Goal: Task Accomplishment & Management: Manage account settings

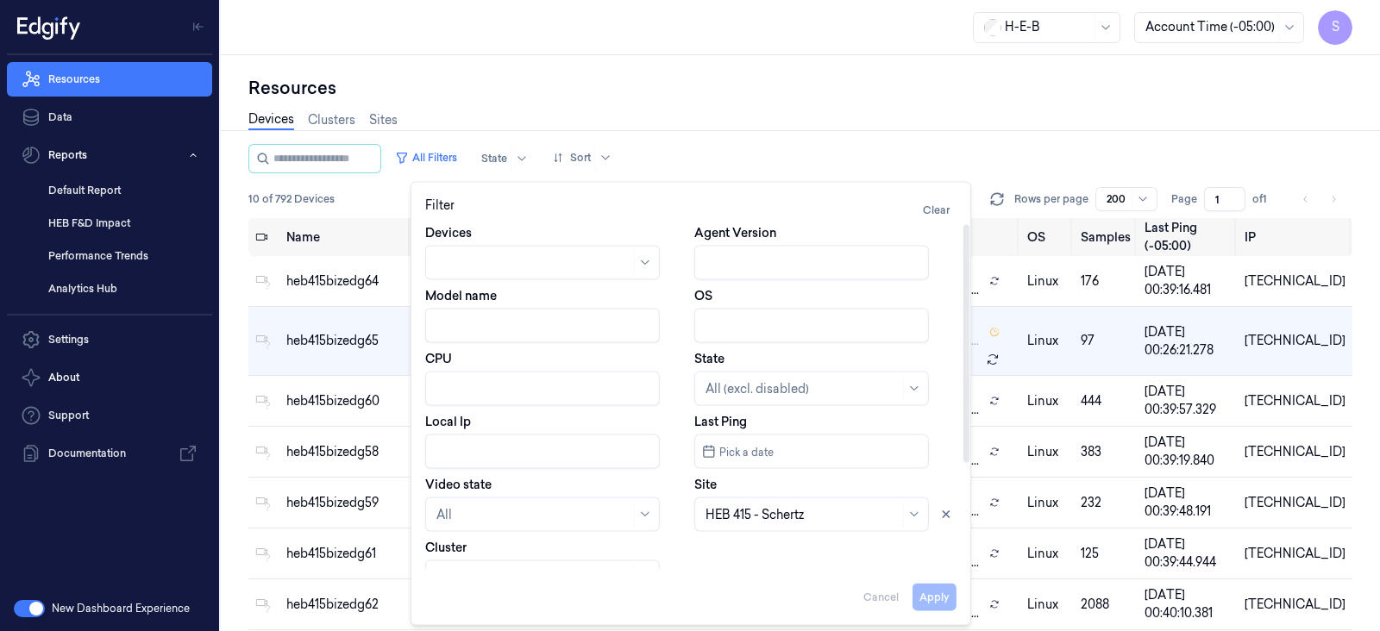
click at [503, 262] on div at bounding box center [534, 263] width 194 height 18
paste input "heb999bizedge017"
type input "heb999bizedge017"
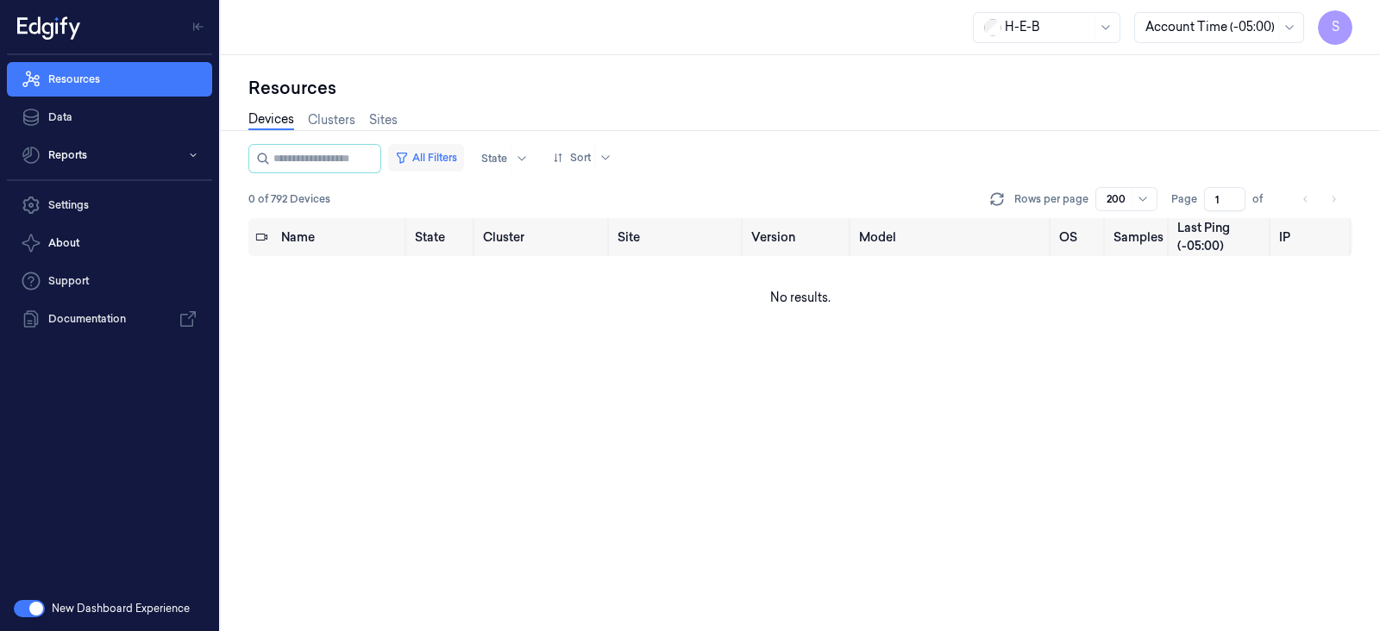
click at [453, 154] on button "All Filters" at bounding box center [426, 158] width 76 height 28
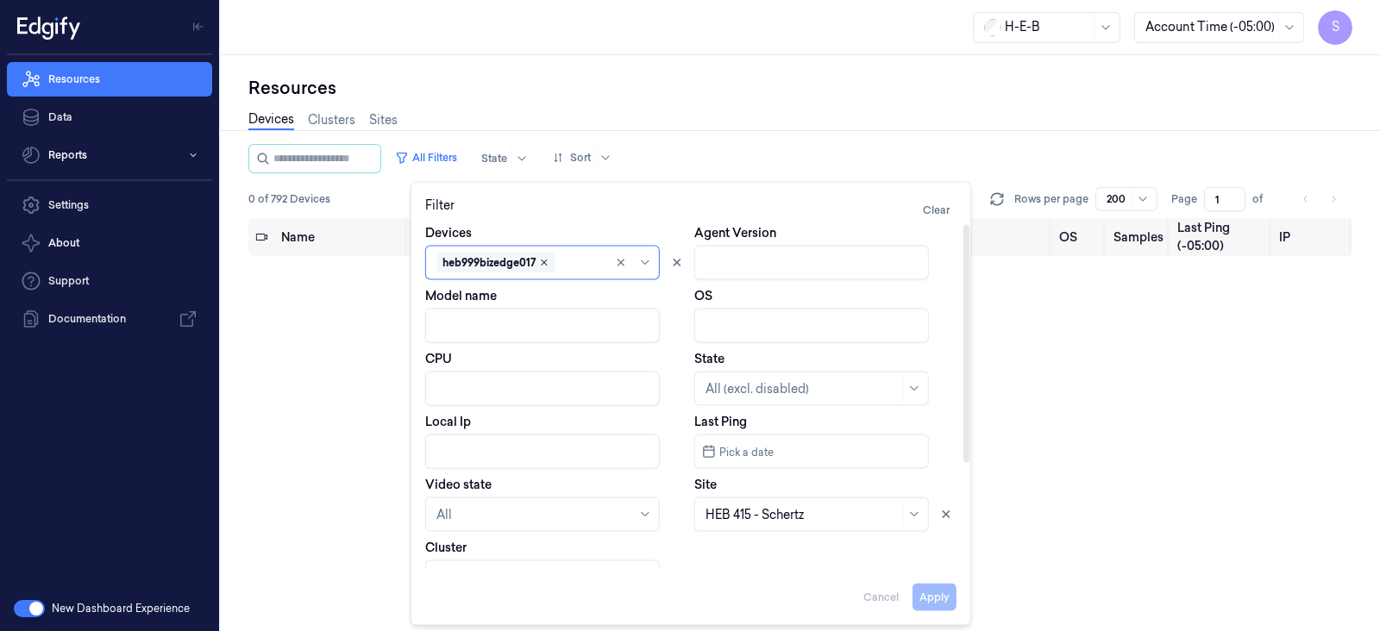
click at [548, 259] on icon "Remove ,heb999bizedge017" at bounding box center [544, 263] width 10 height 10
click at [554, 258] on div at bounding box center [534, 263] width 194 height 18
paste input "heb999bizedge017"
type input "heb999bizedge017"
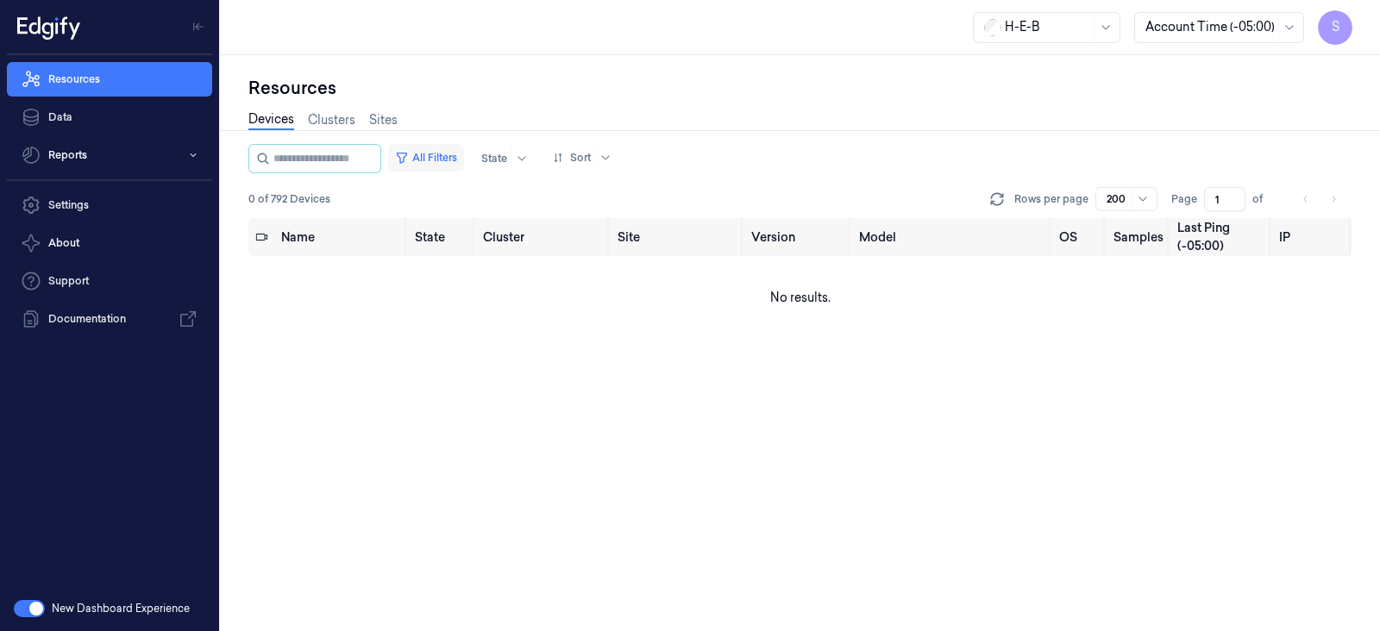
click at [449, 161] on button "All Filters" at bounding box center [426, 158] width 76 height 28
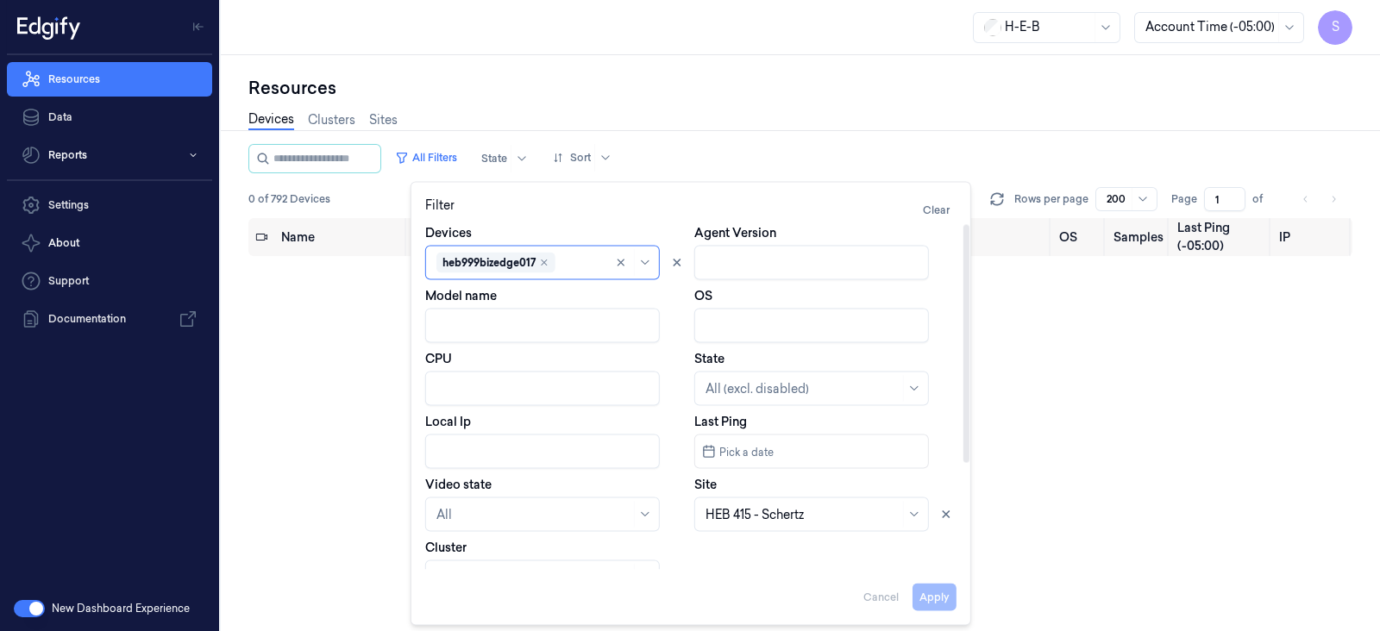
click at [938, 599] on div "Apply Cancel" at bounding box center [690, 590] width 531 height 41
click at [936, 213] on button "Clear" at bounding box center [936, 211] width 41 height 28
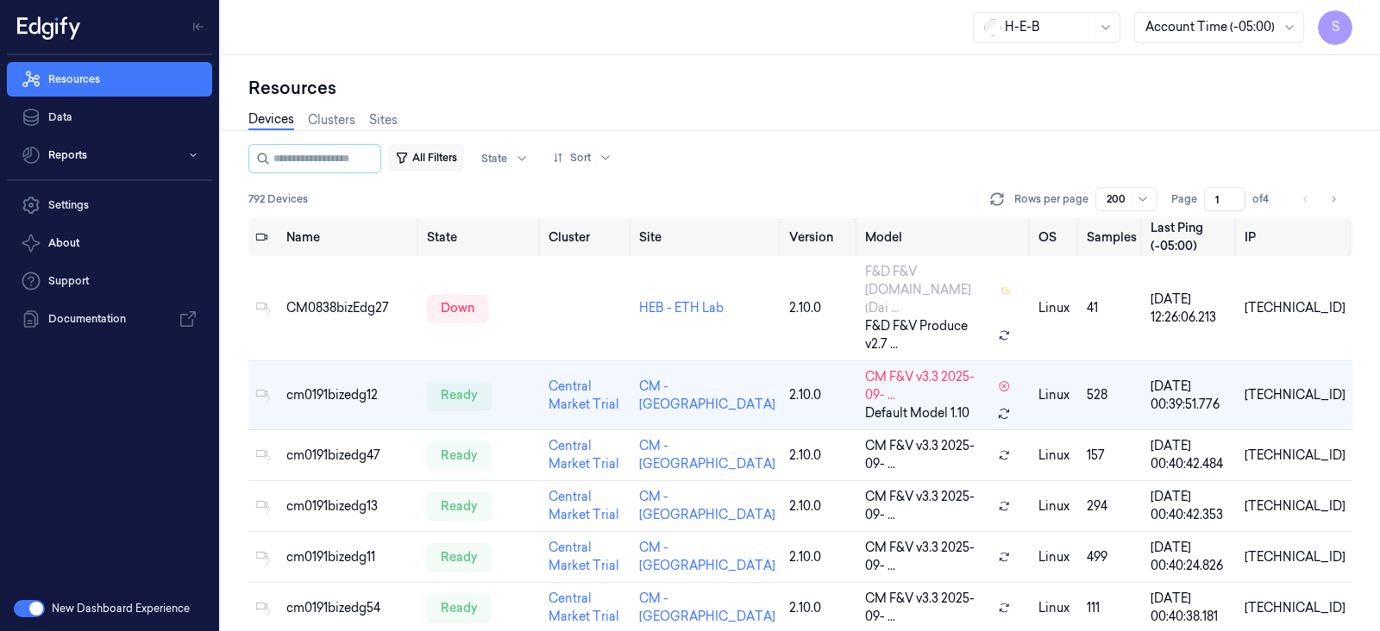
click at [443, 160] on button "All Filters" at bounding box center [426, 158] width 76 height 28
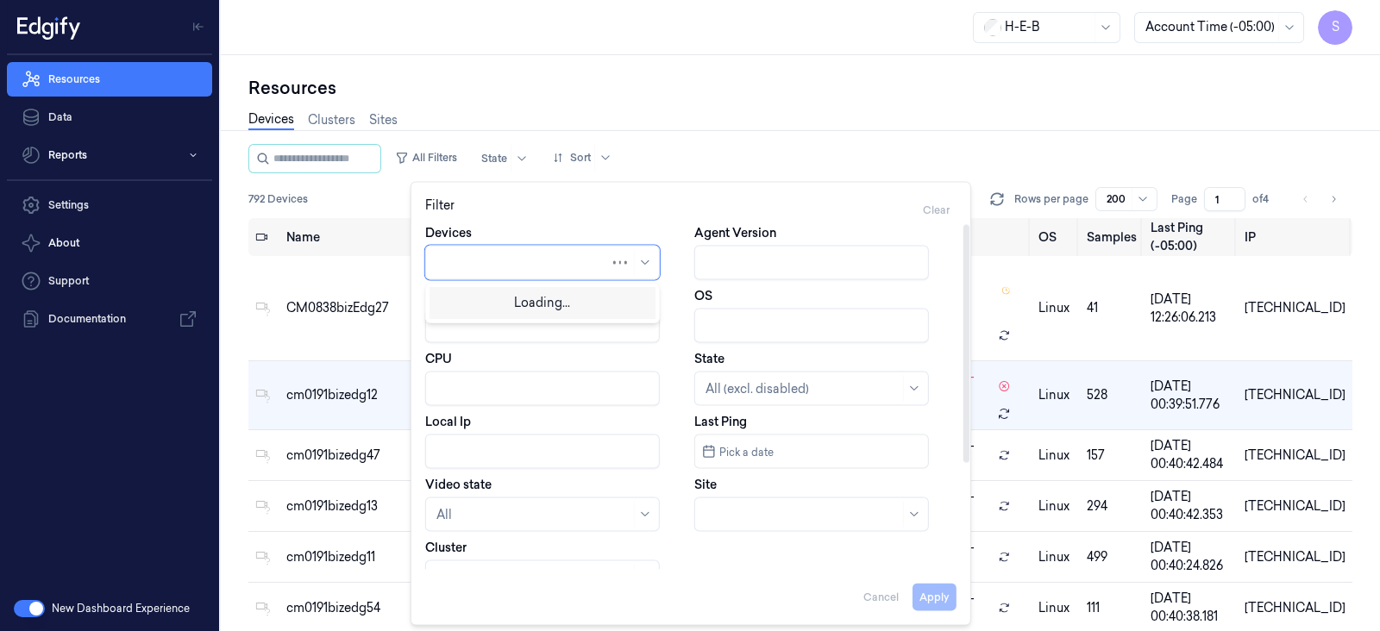
click at [518, 256] on div at bounding box center [523, 263] width 173 height 18
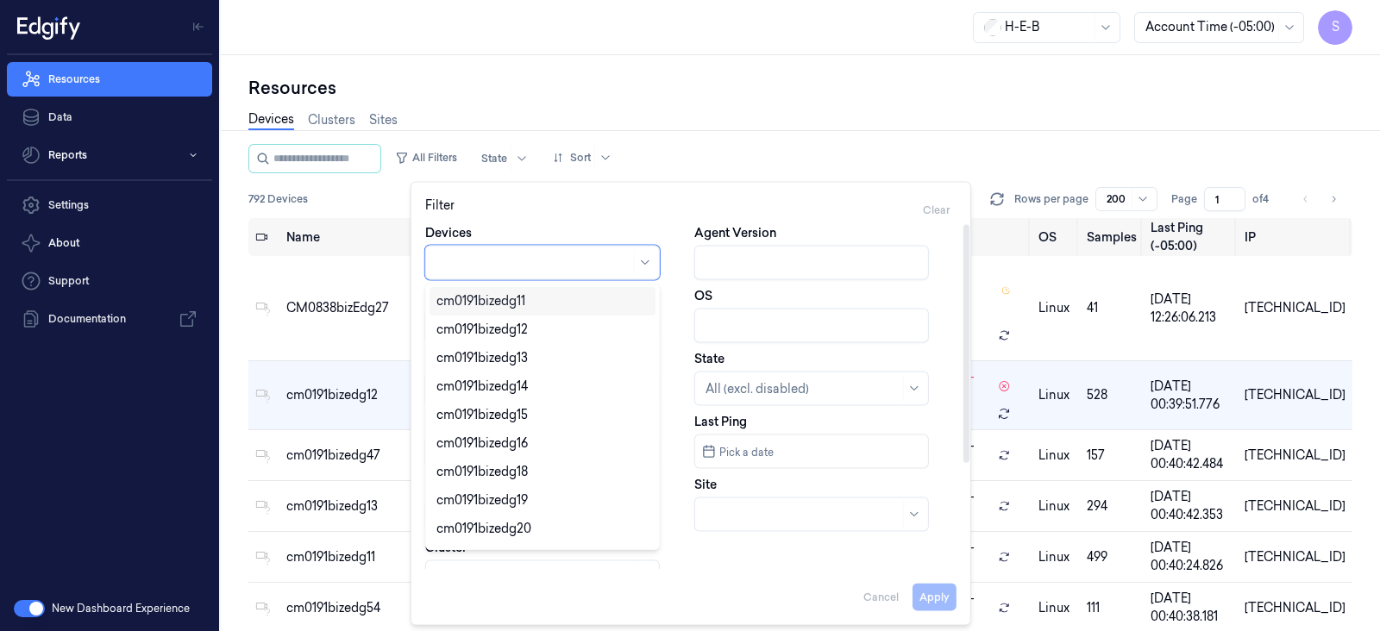
paste input "heb641bizedg14"
type input "heb641bizedg14"
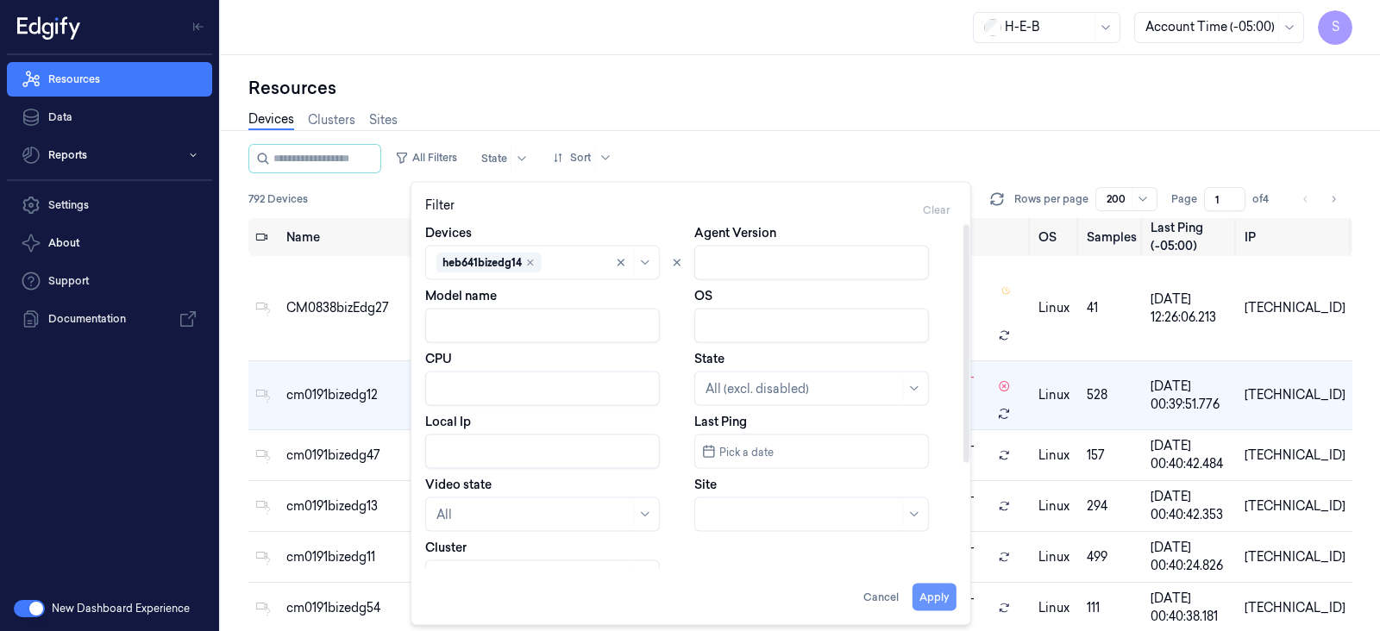
click at [930, 593] on button "Apply" at bounding box center [935, 598] width 44 height 28
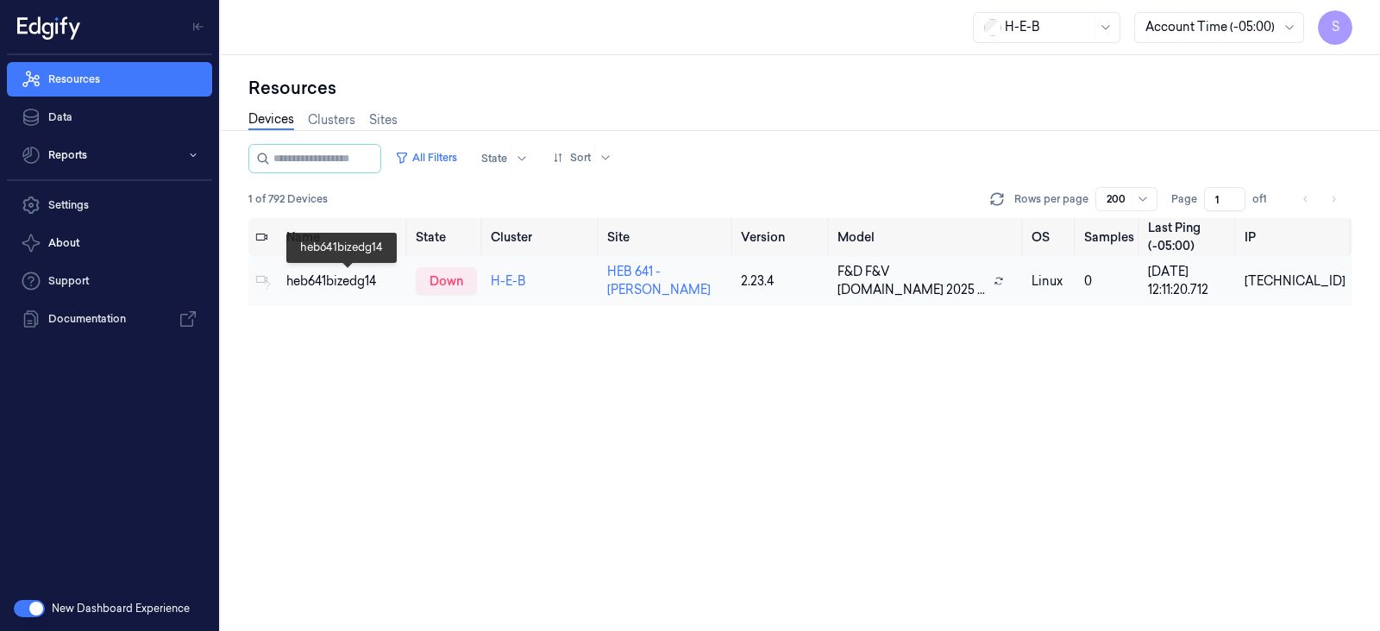
click at [349, 278] on div "heb641bizedg14" at bounding box center [344, 282] width 116 height 18
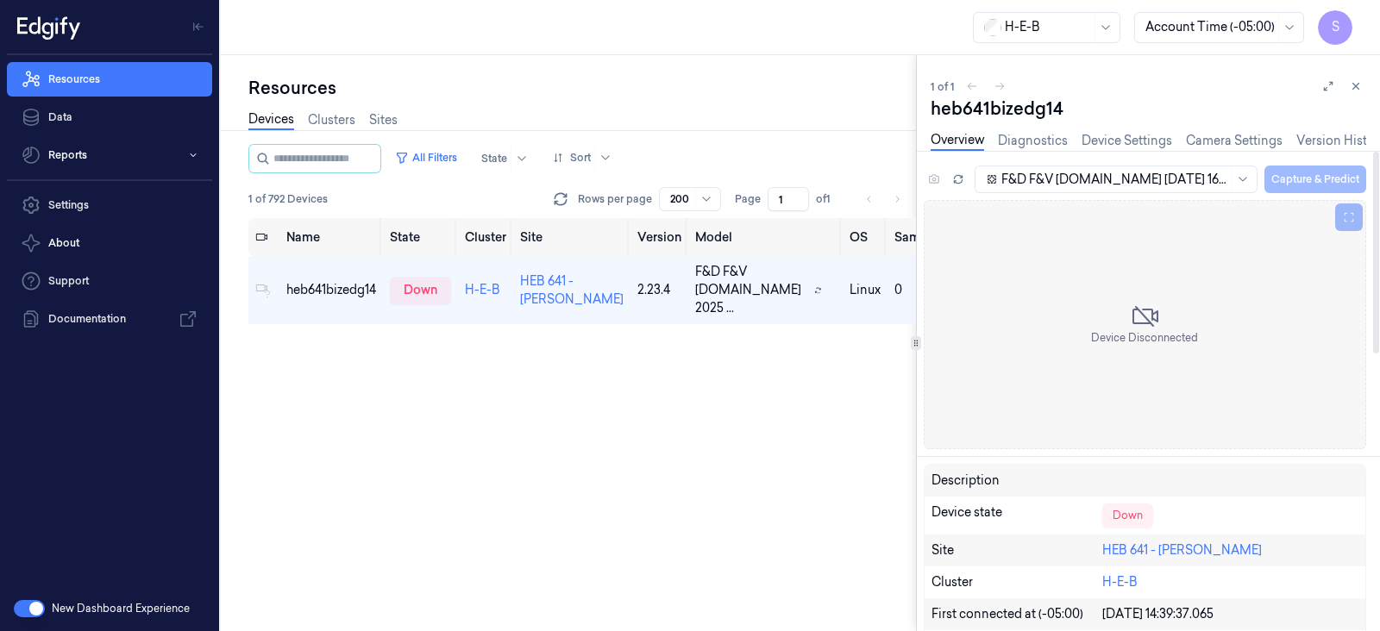
click at [1300, 180] on div "F&D F&V [DOMAIN_NAME] [DATE] 16:30 Capture & Predict" at bounding box center [1169, 179] width 394 height 28
click at [1208, 142] on link "Camera Settings" at bounding box center [1234, 141] width 97 height 20
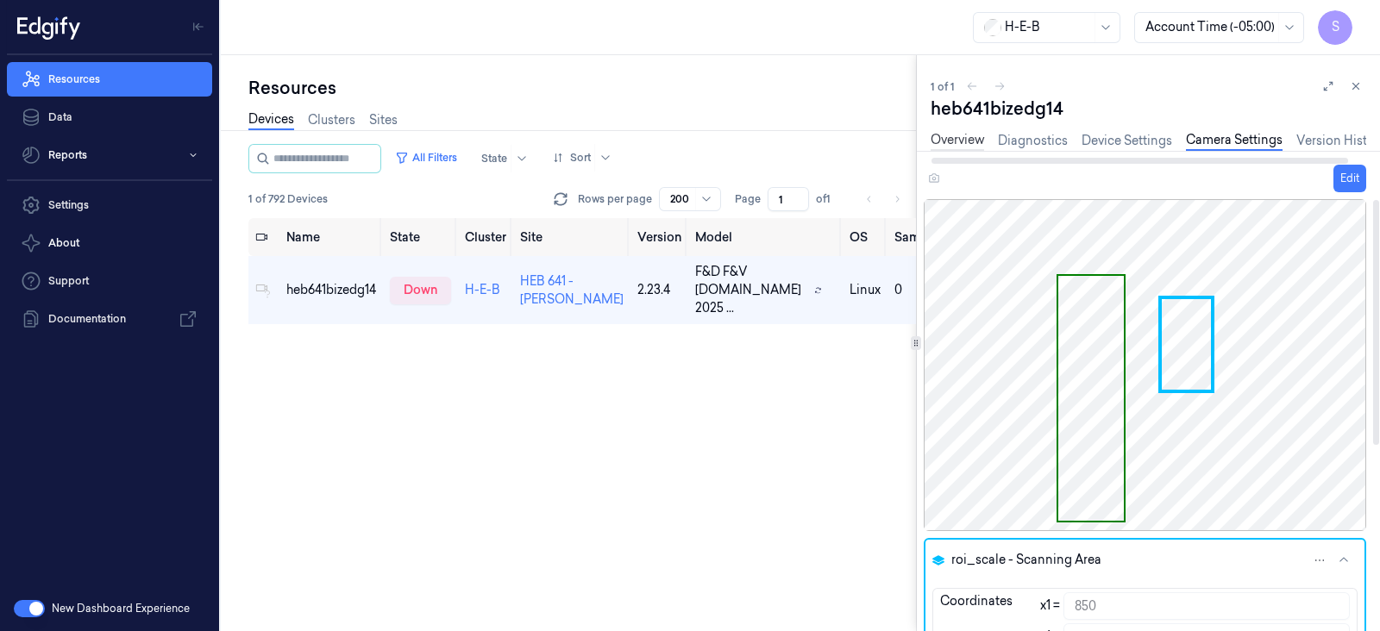
click at [948, 137] on link "Overview" at bounding box center [957, 141] width 53 height 20
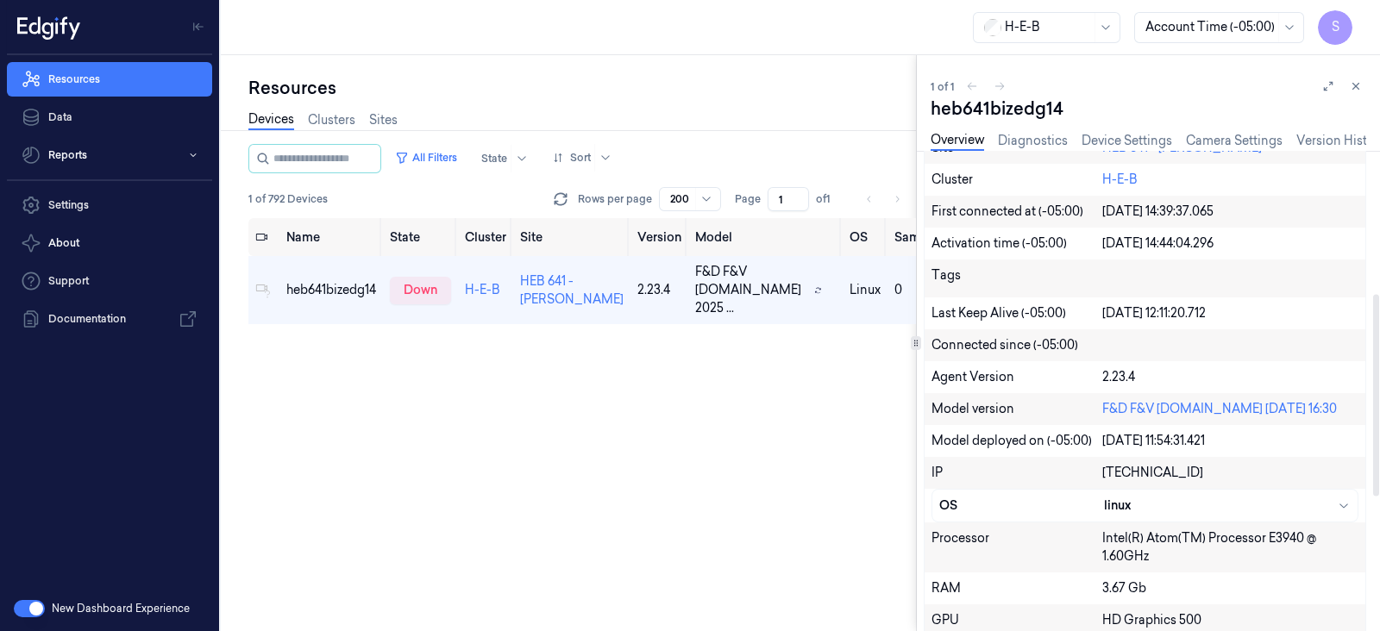
scroll to position [657, 0]
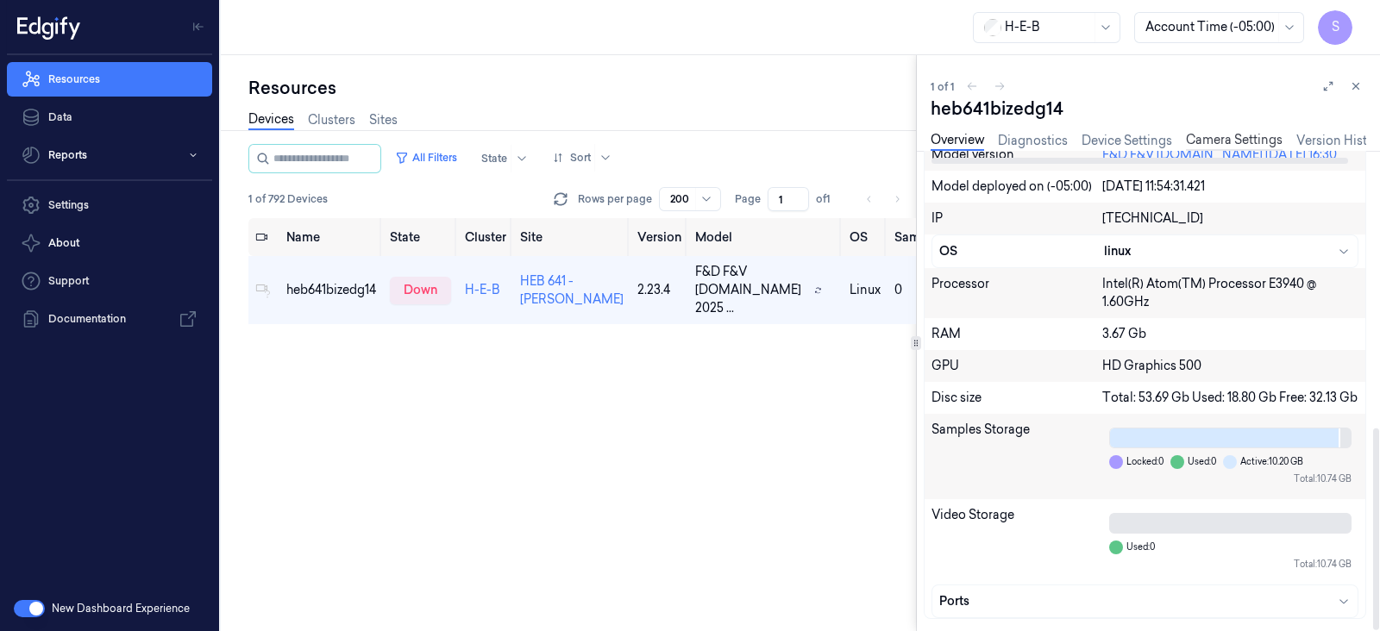
click at [1221, 131] on link "Camera Settings" at bounding box center [1234, 141] width 97 height 20
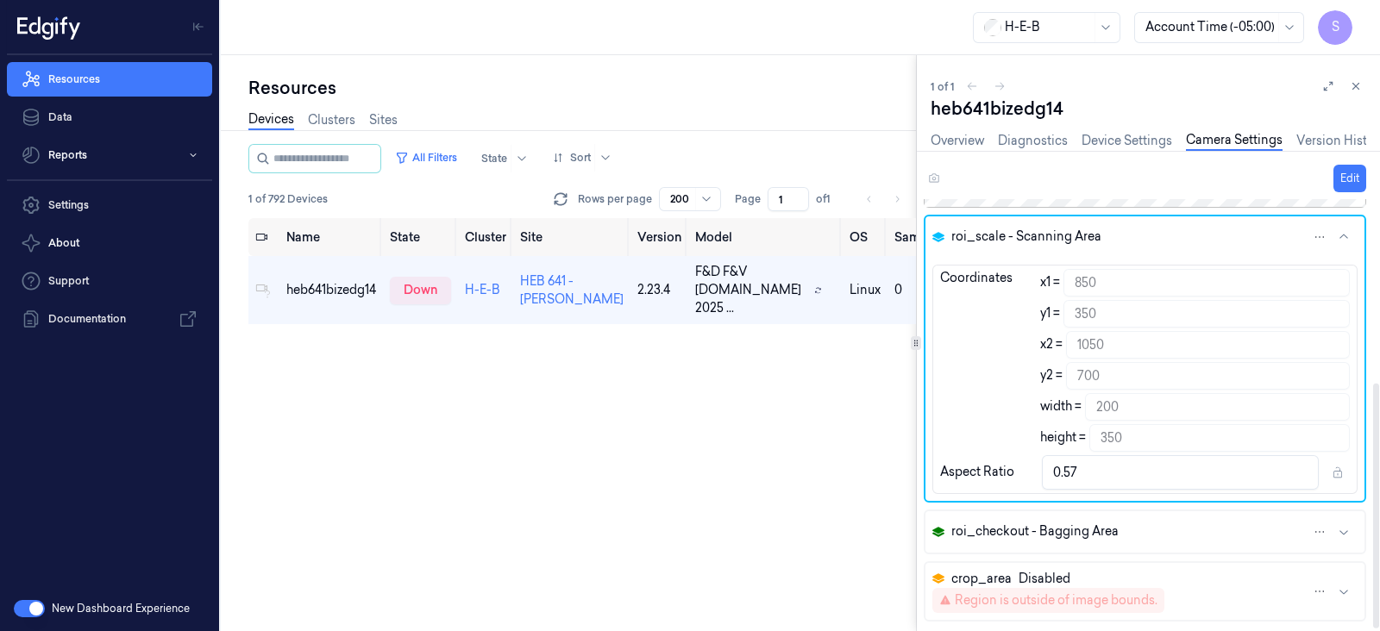
scroll to position [326, 0]
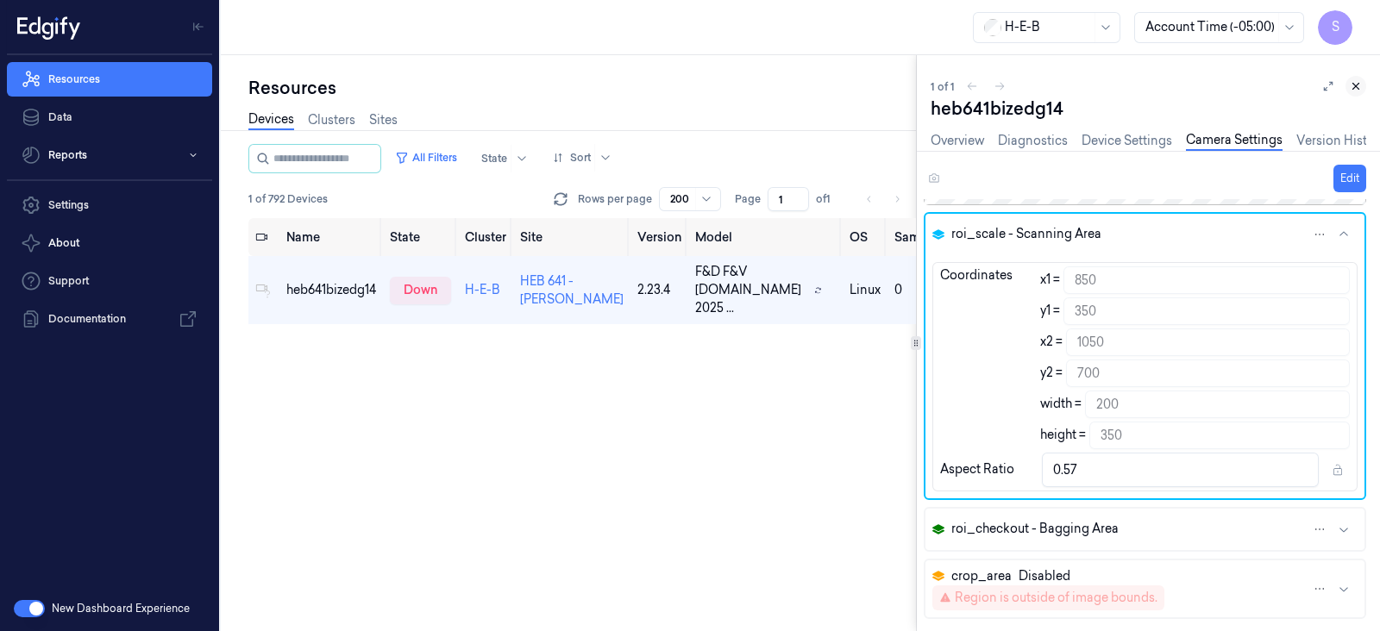
click at [1358, 85] on icon at bounding box center [1356, 86] width 12 height 12
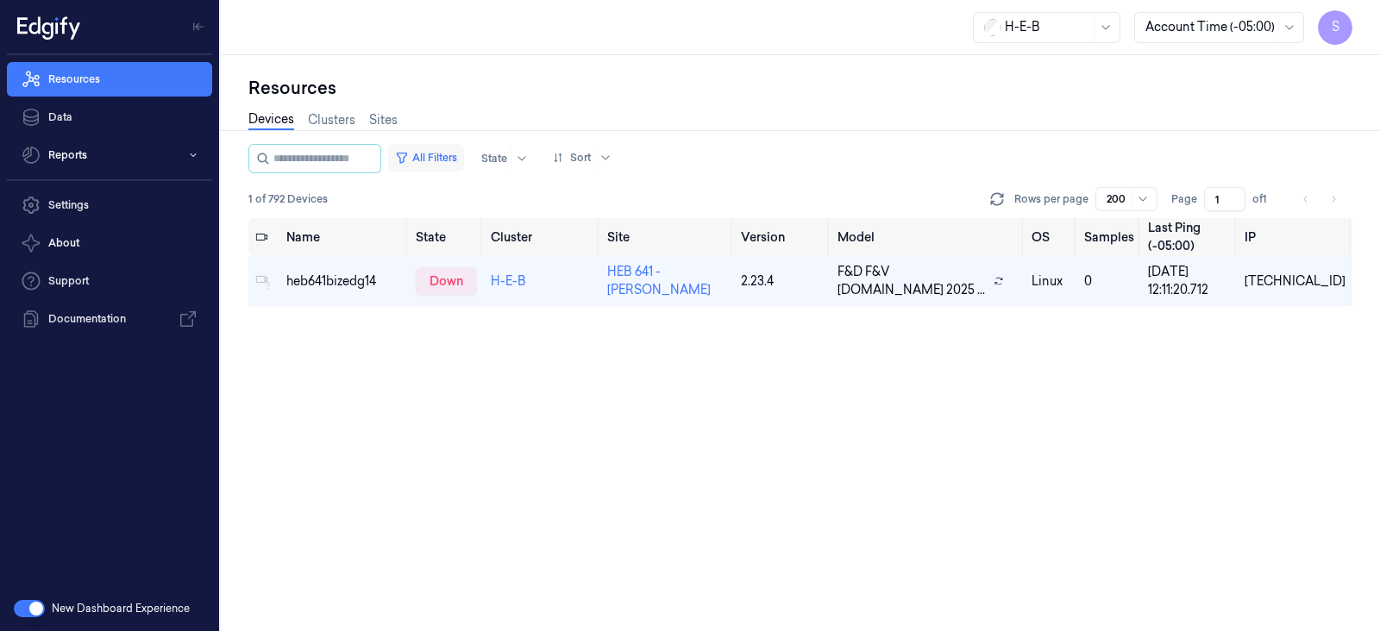
click at [464, 160] on button "All Filters" at bounding box center [426, 158] width 76 height 28
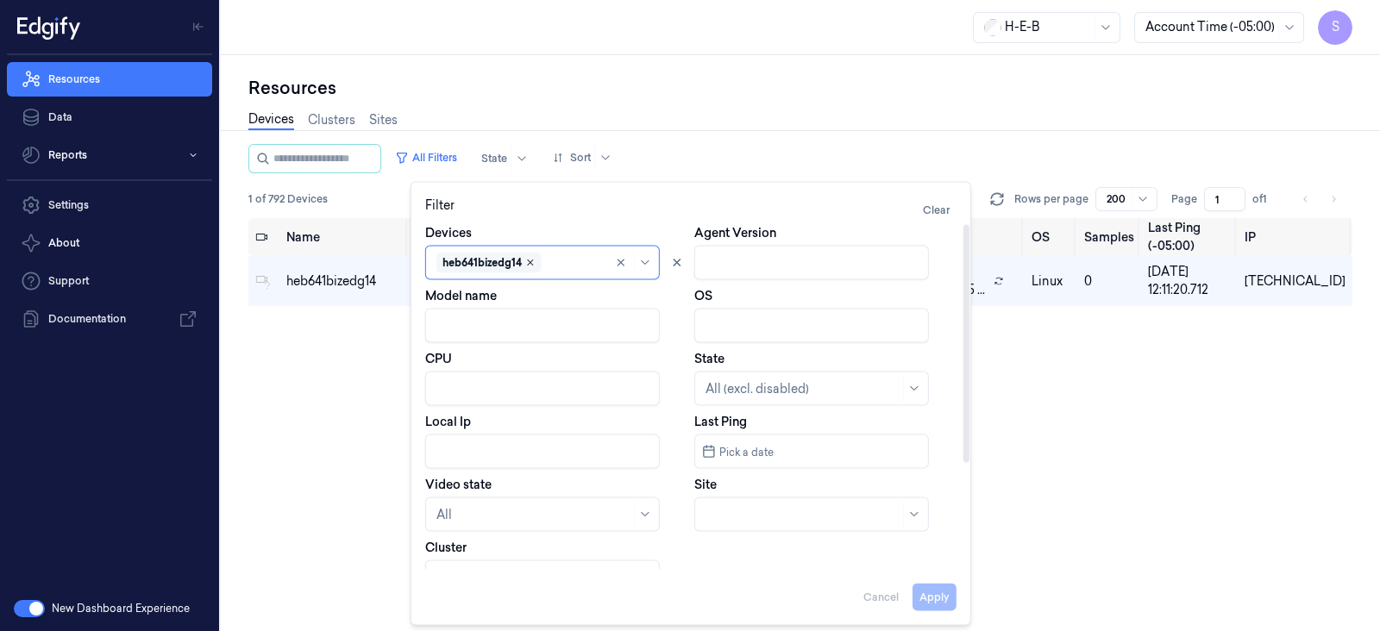
click at [532, 264] on icon "Remove ,heb641bizedg14" at bounding box center [530, 263] width 5 height 5
click at [484, 265] on div at bounding box center [523, 263] width 173 height 18
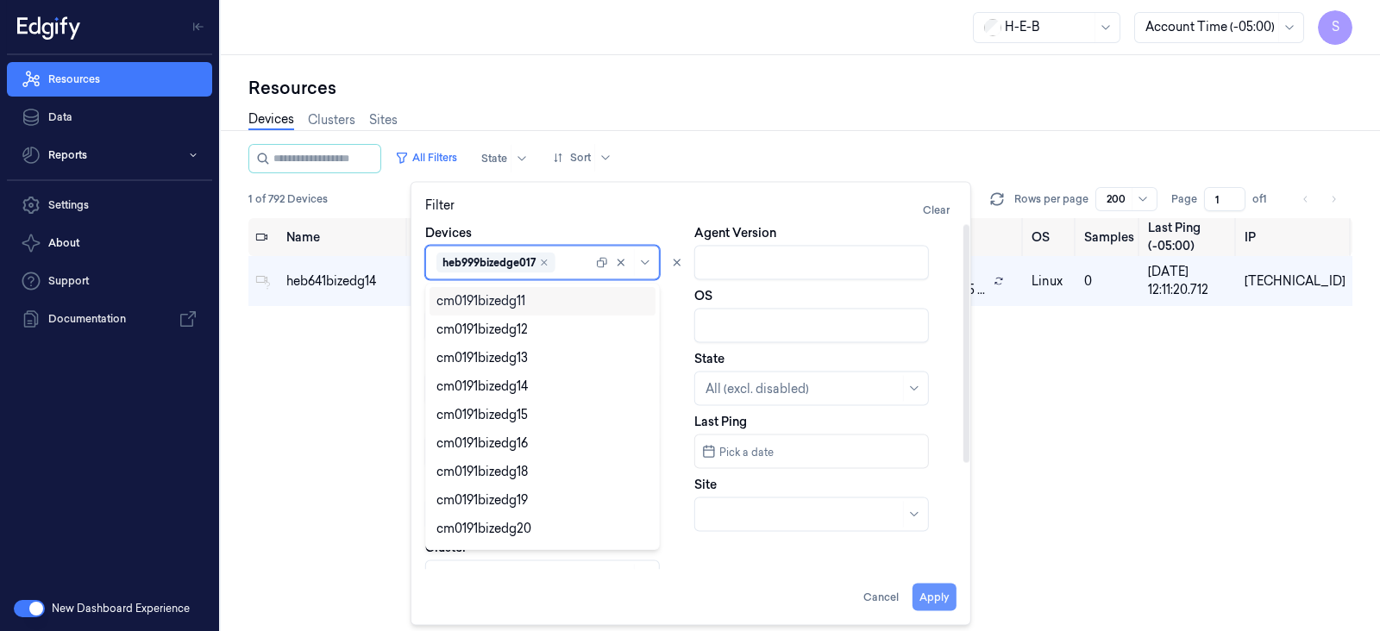
click at [939, 597] on button "Apply" at bounding box center [935, 598] width 44 height 28
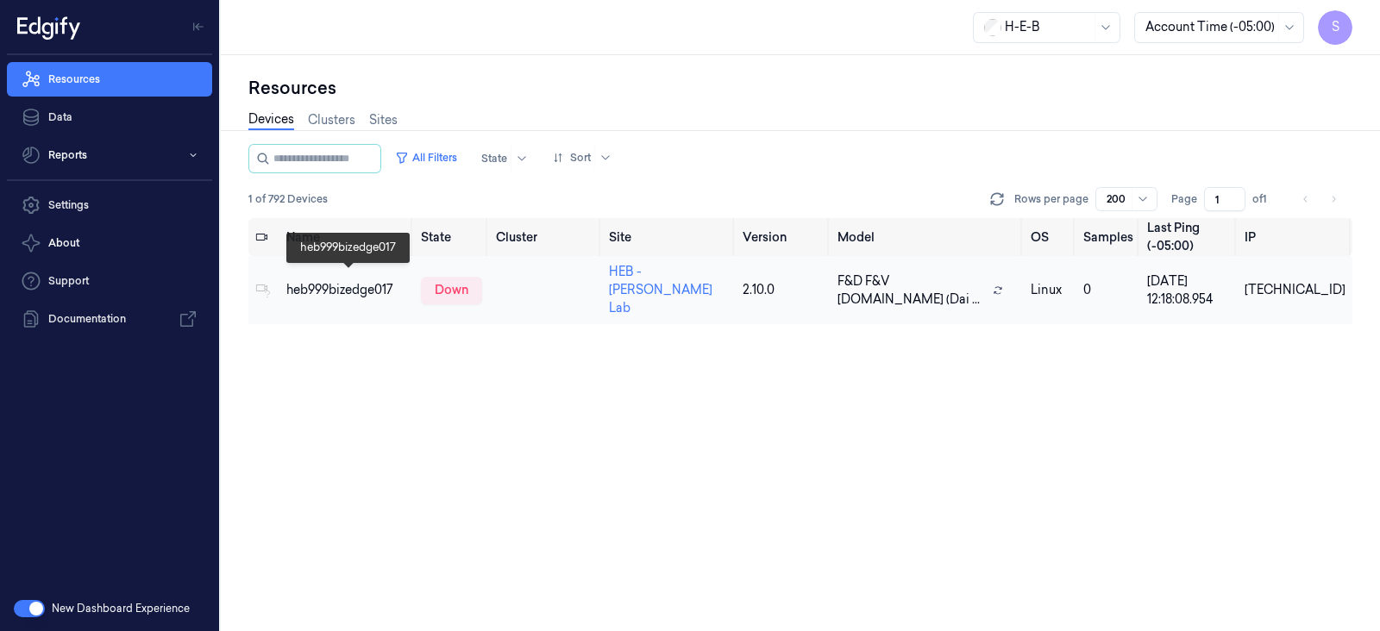
click at [358, 281] on div "heb999bizedge017" at bounding box center [346, 290] width 121 height 18
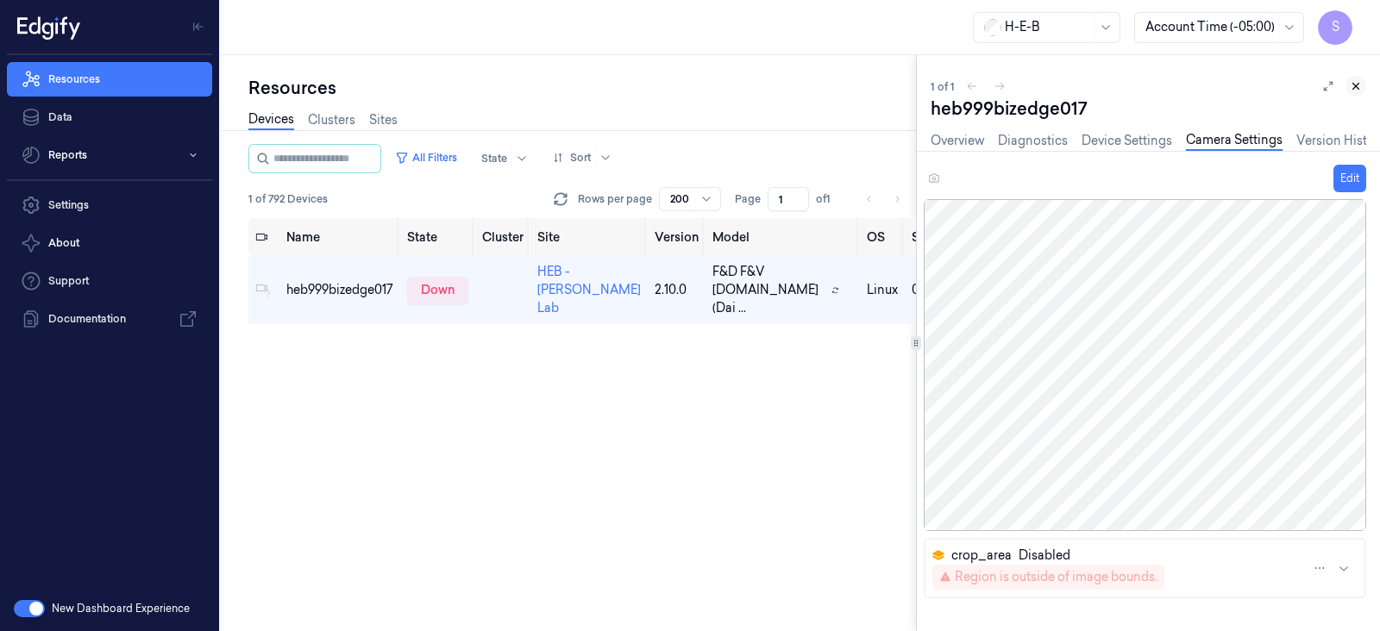
click at [1353, 87] on icon at bounding box center [1356, 86] width 12 height 12
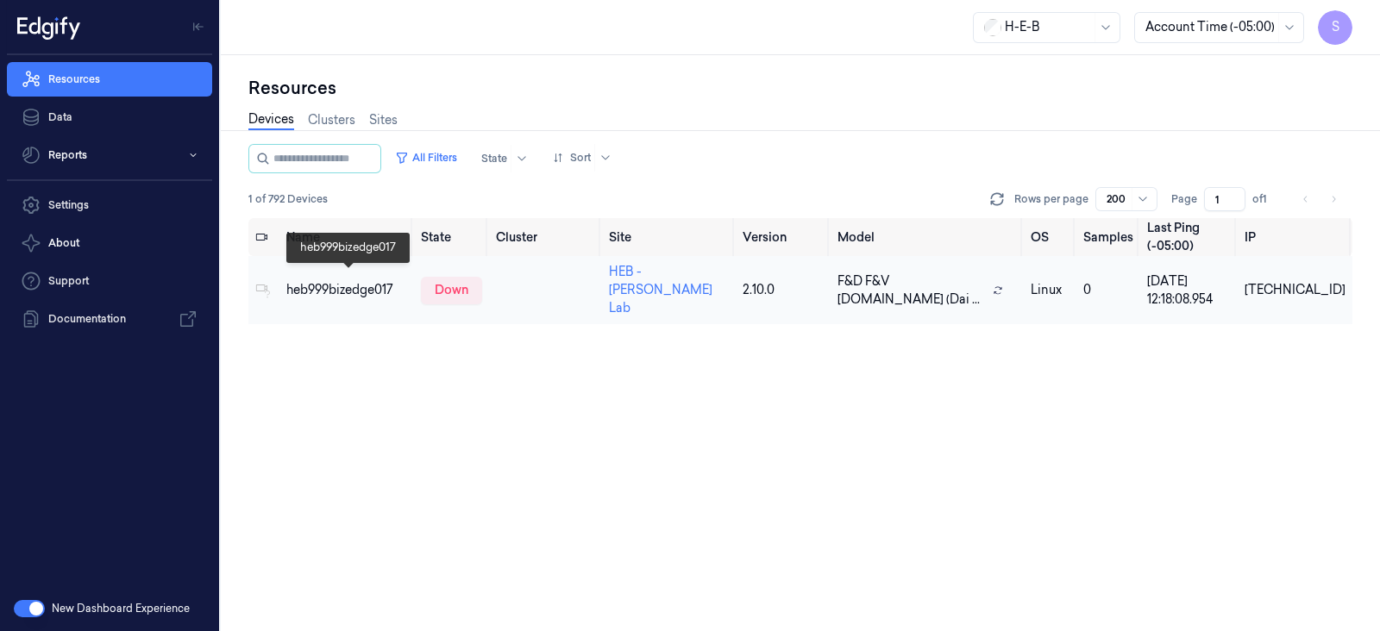
click at [380, 281] on div "heb999bizedge017" at bounding box center [346, 290] width 121 height 18
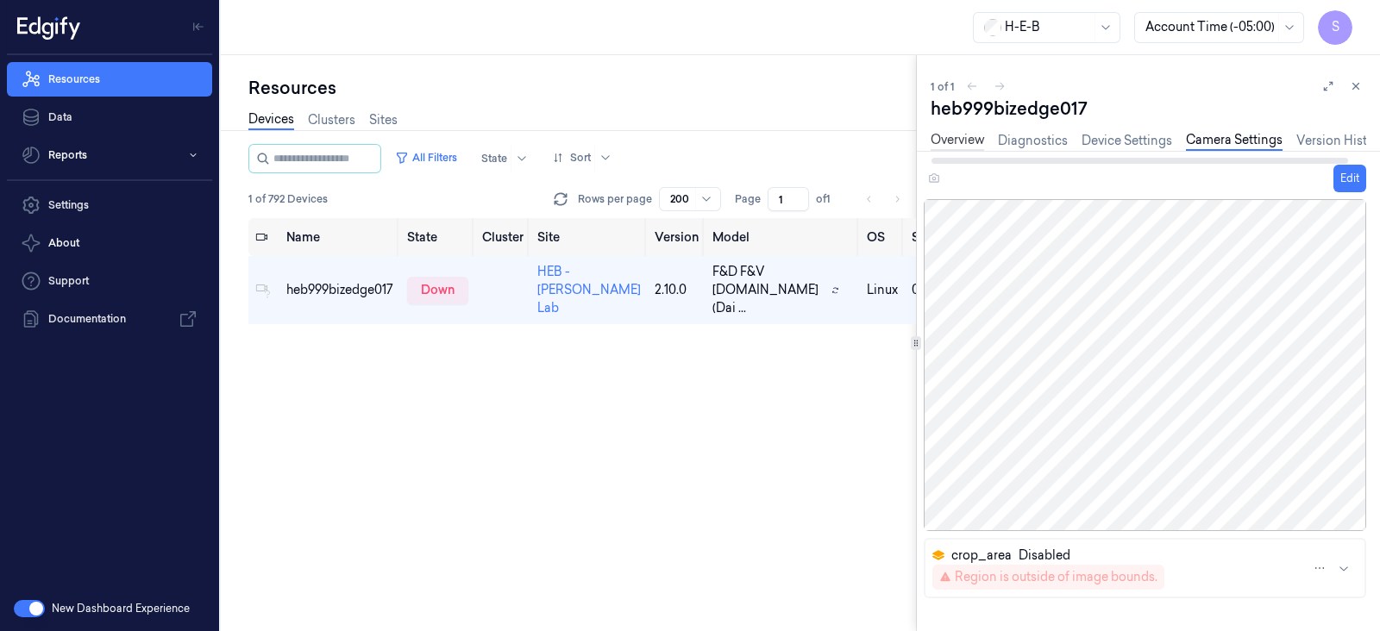
click at [950, 140] on link "Overview" at bounding box center [957, 141] width 53 height 20
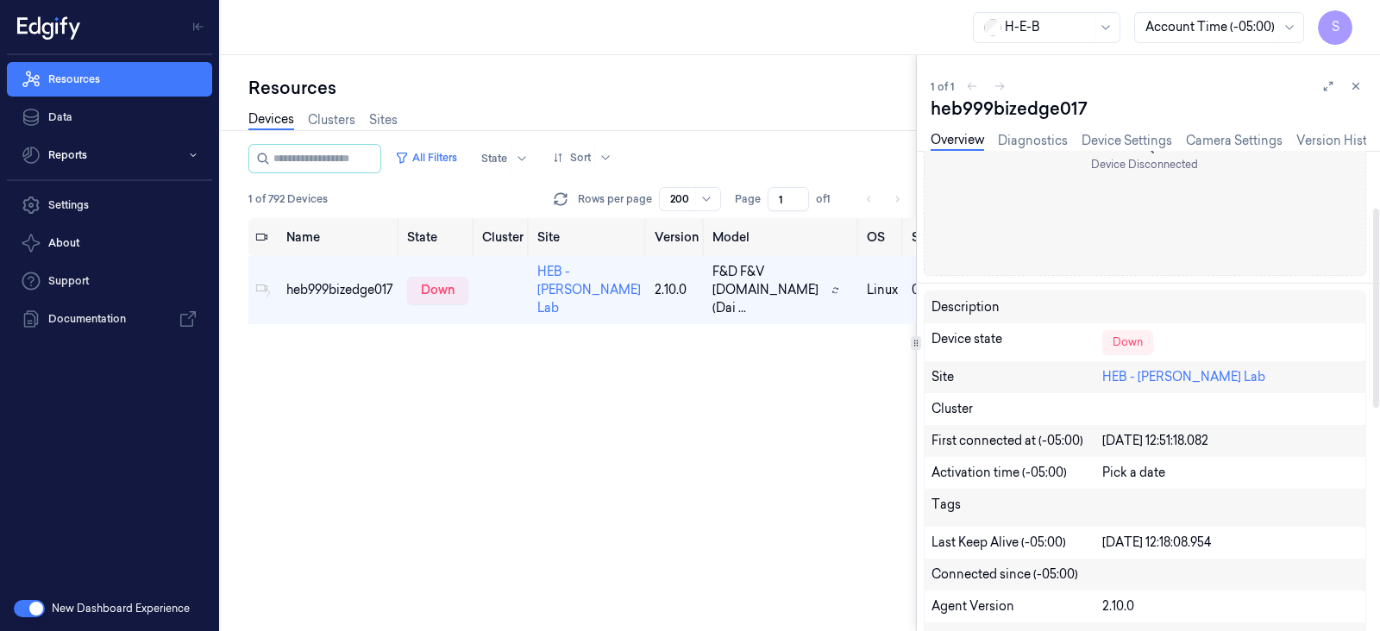
scroll to position [136, 0]
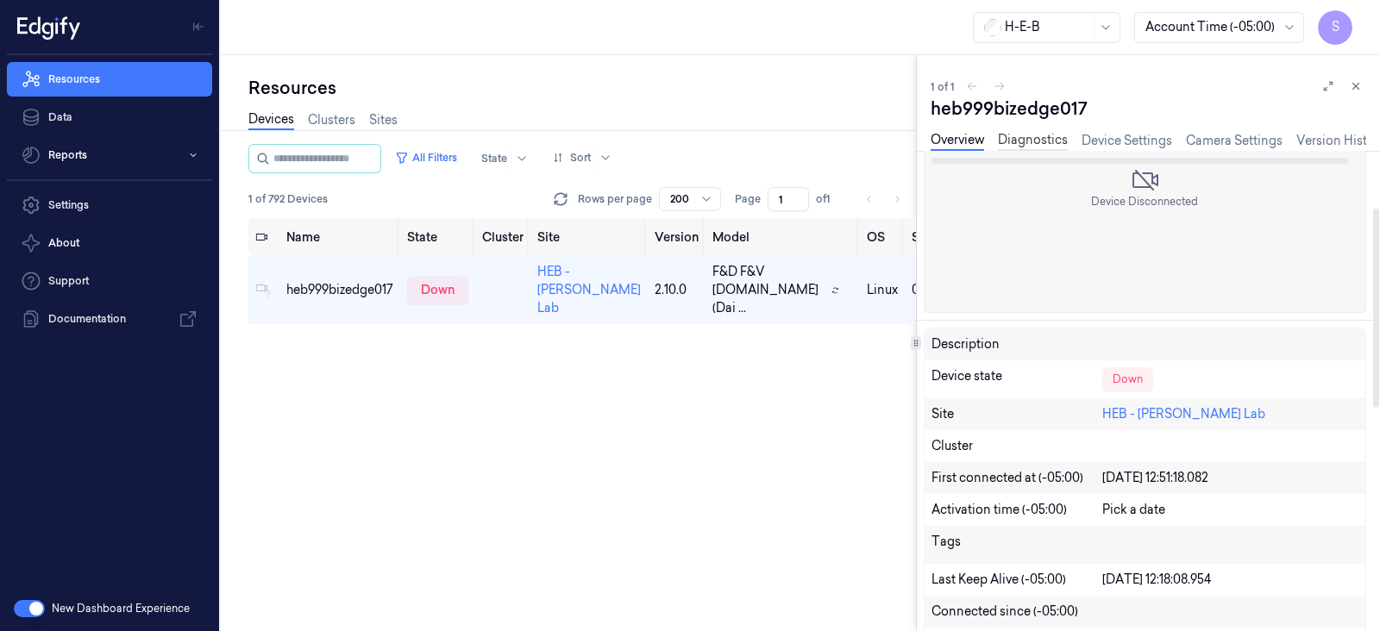
click at [1025, 140] on link "Diagnostics" at bounding box center [1033, 141] width 70 height 20
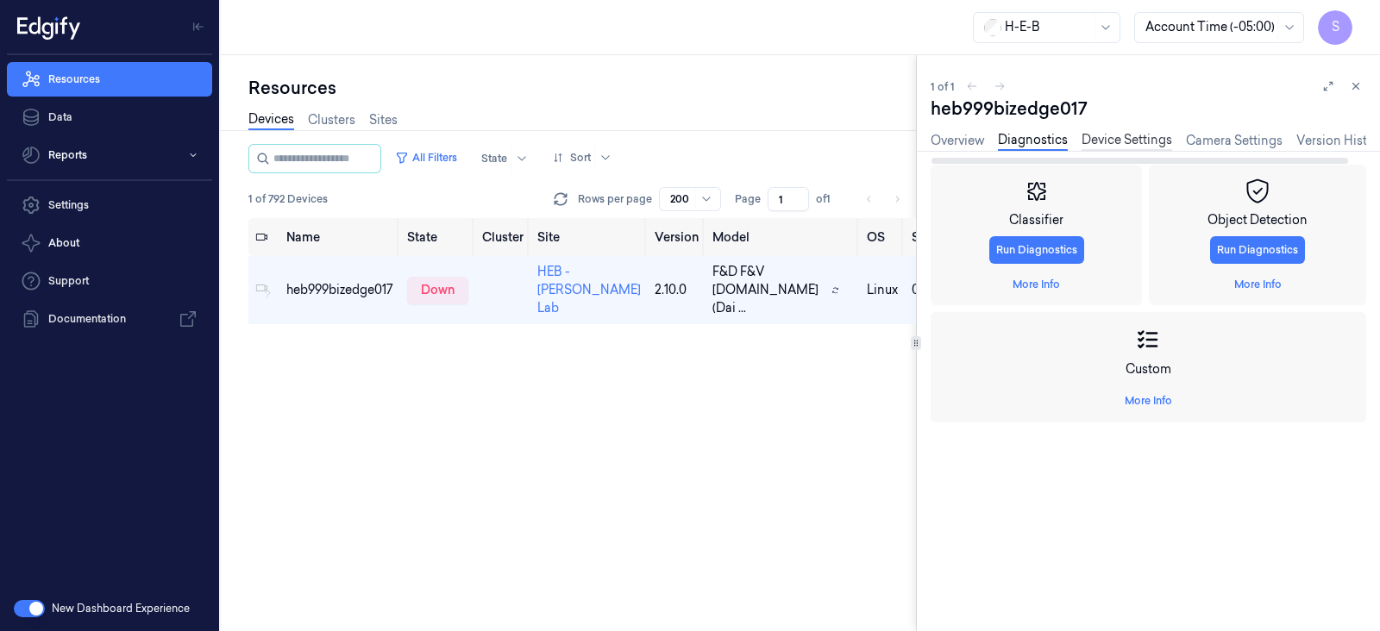
click at [1131, 139] on link "Device Settings" at bounding box center [1127, 141] width 91 height 20
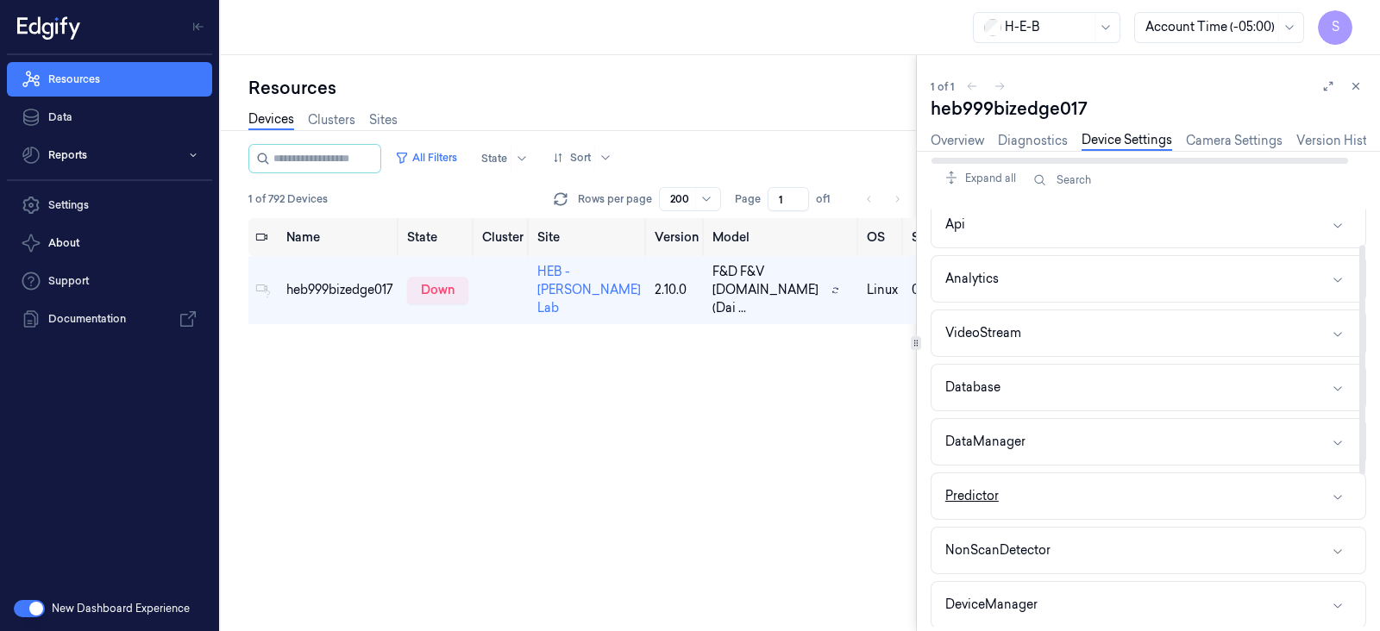
scroll to position [107, 0]
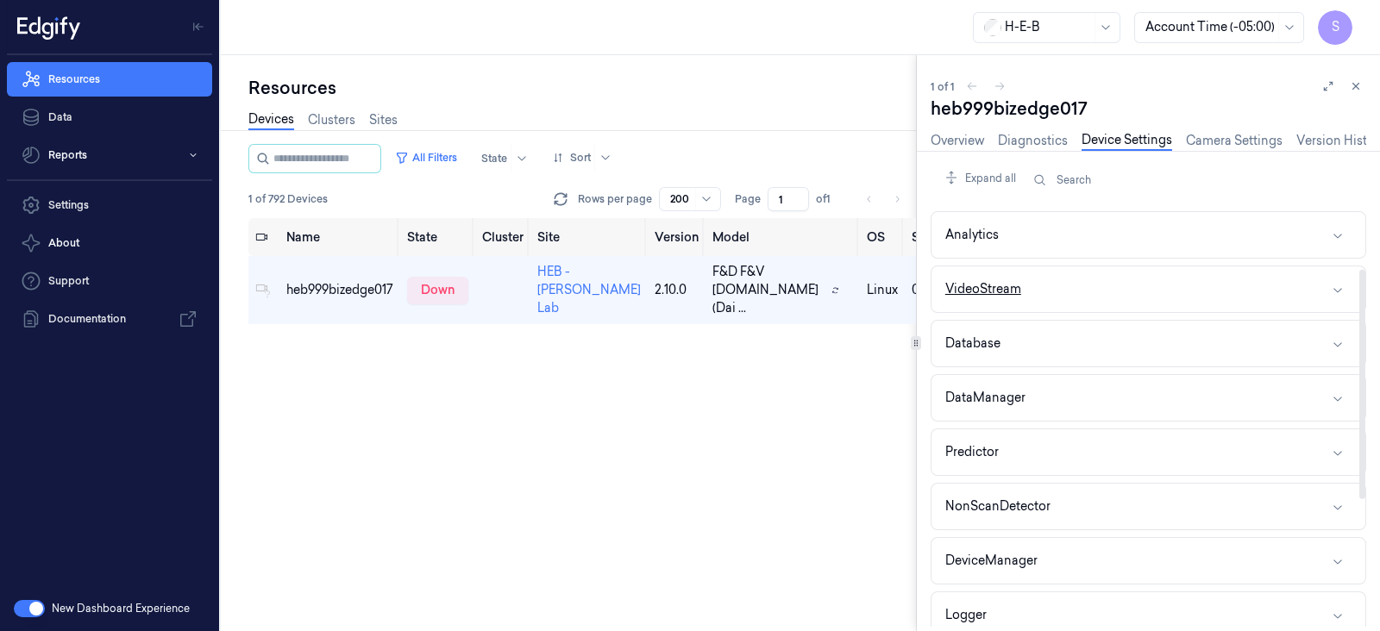
click at [1343, 286] on icon "button" at bounding box center [1338, 290] width 14 height 14
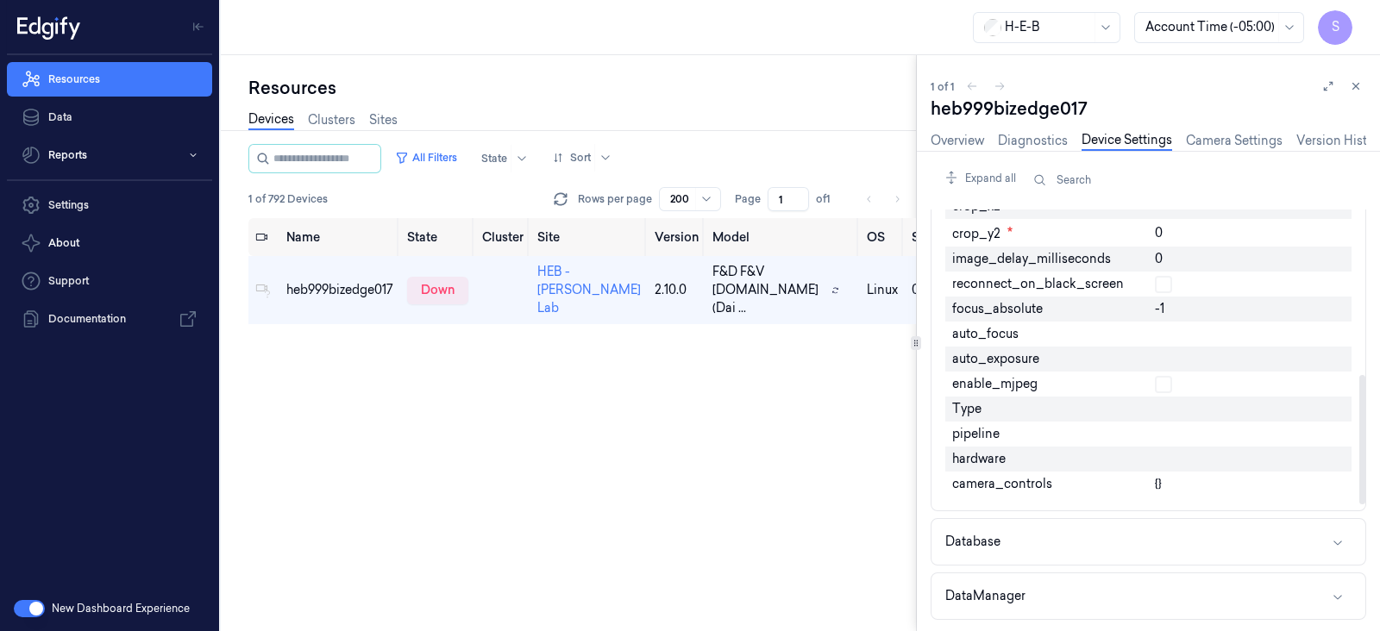
scroll to position [539, 0]
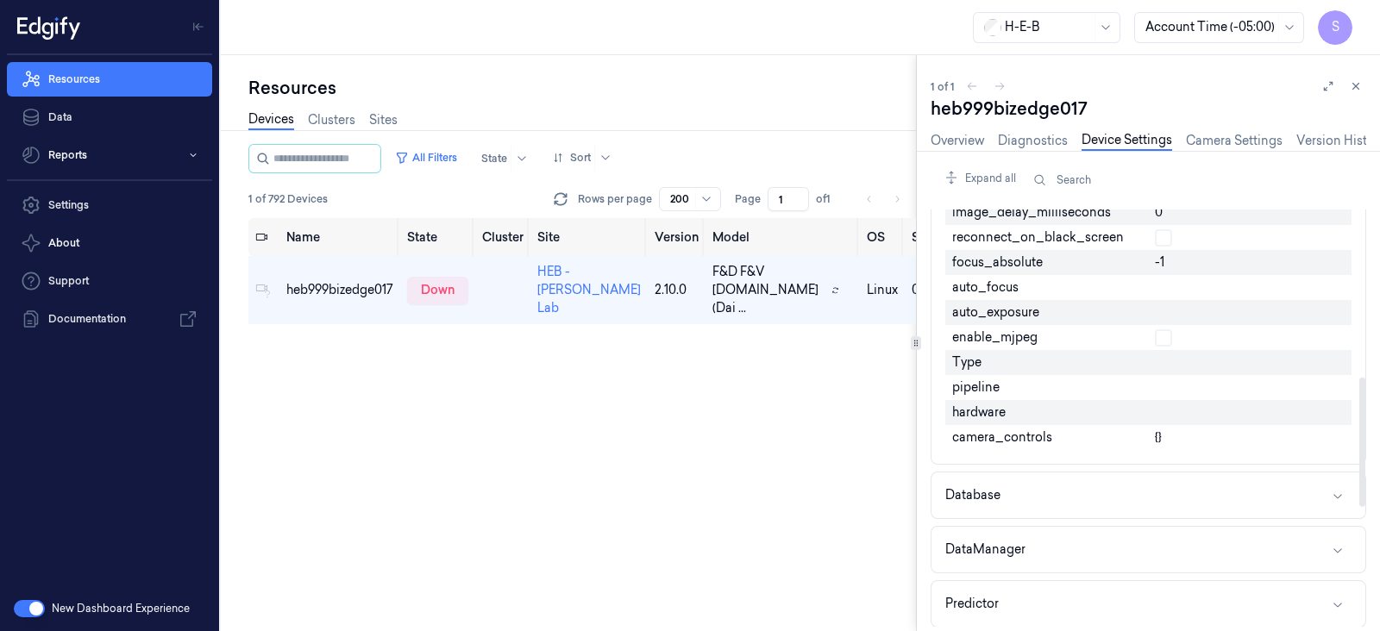
drag, startPoint x: 1158, startPoint y: 435, endPoint x: 1184, endPoint y: 434, distance: 26.8
click at [1167, 435] on div "{}" at bounding box center [1250, 437] width 204 height 25
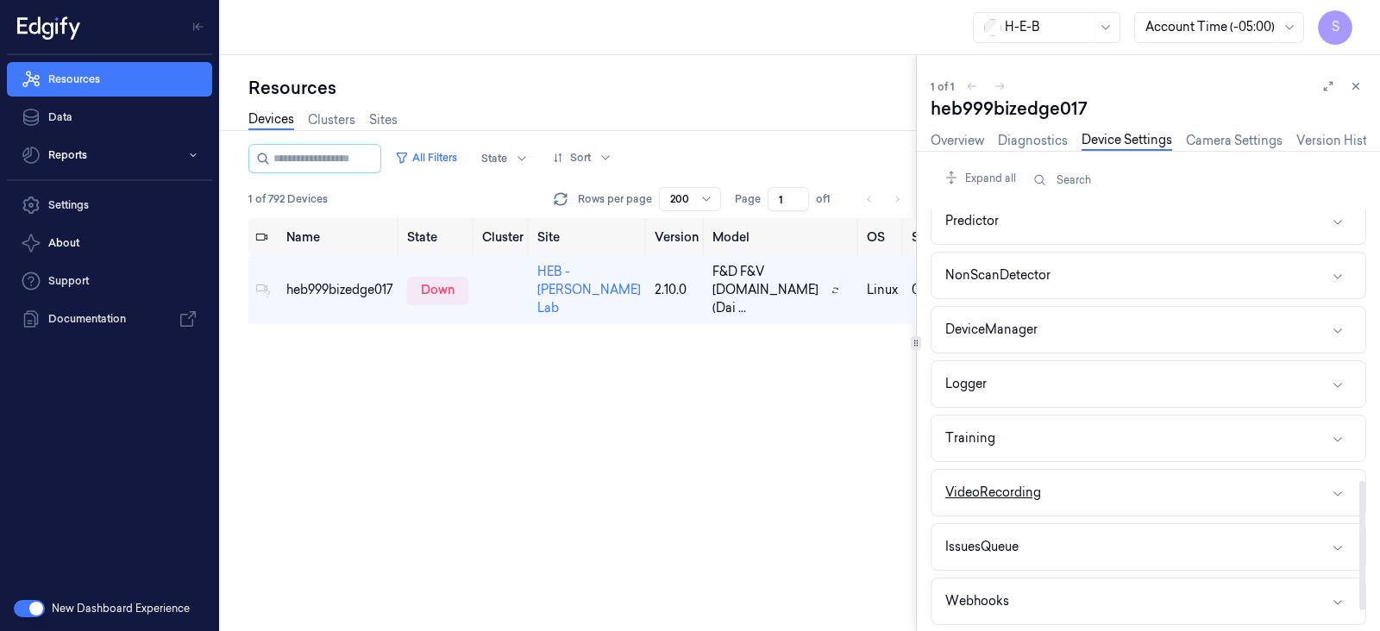
scroll to position [814, 0]
click at [1343, 544] on icon "button" at bounding box center [1338, 547] width 14 height 14
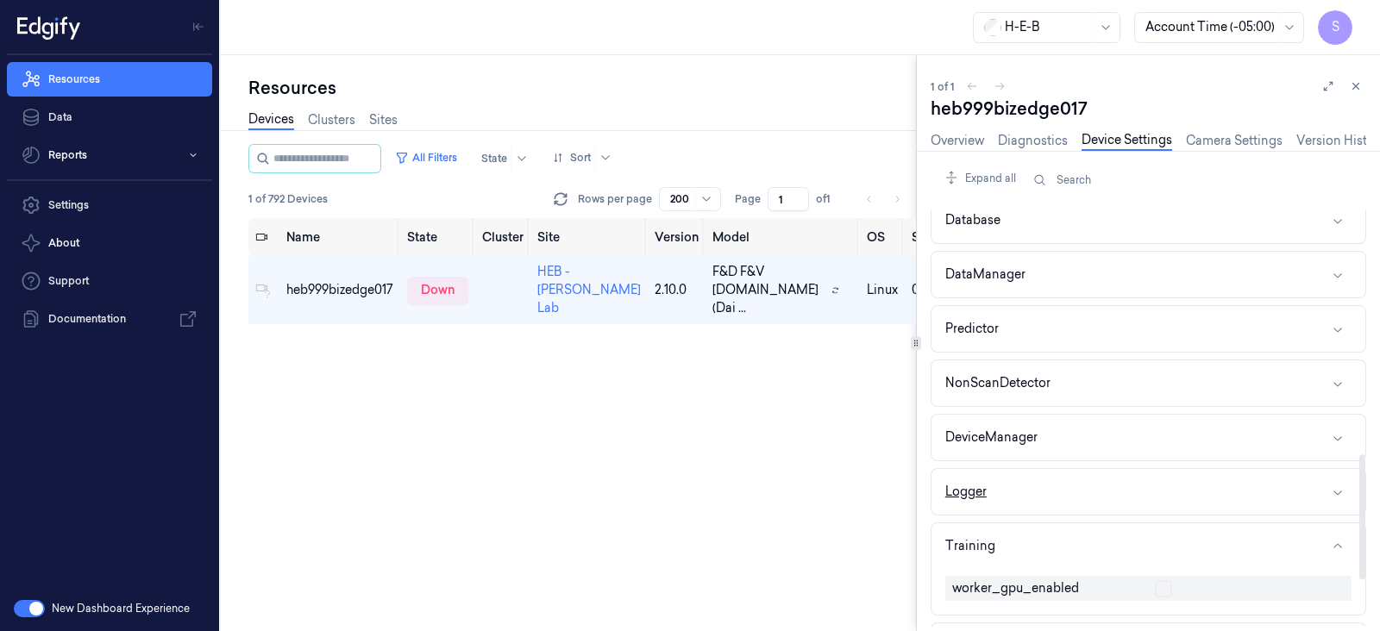
scroll to position [968, 0]
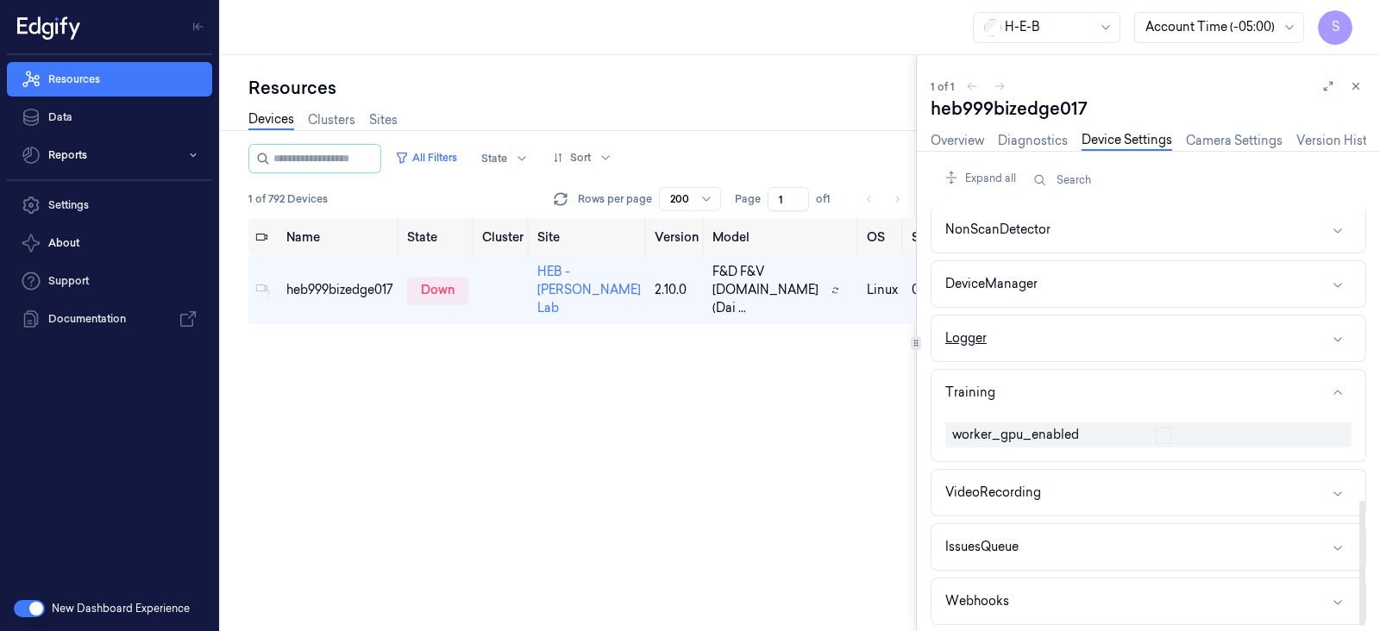
click at [1331, 332] on icon "button" at bounding box center [1338, 339] width 14 height 14
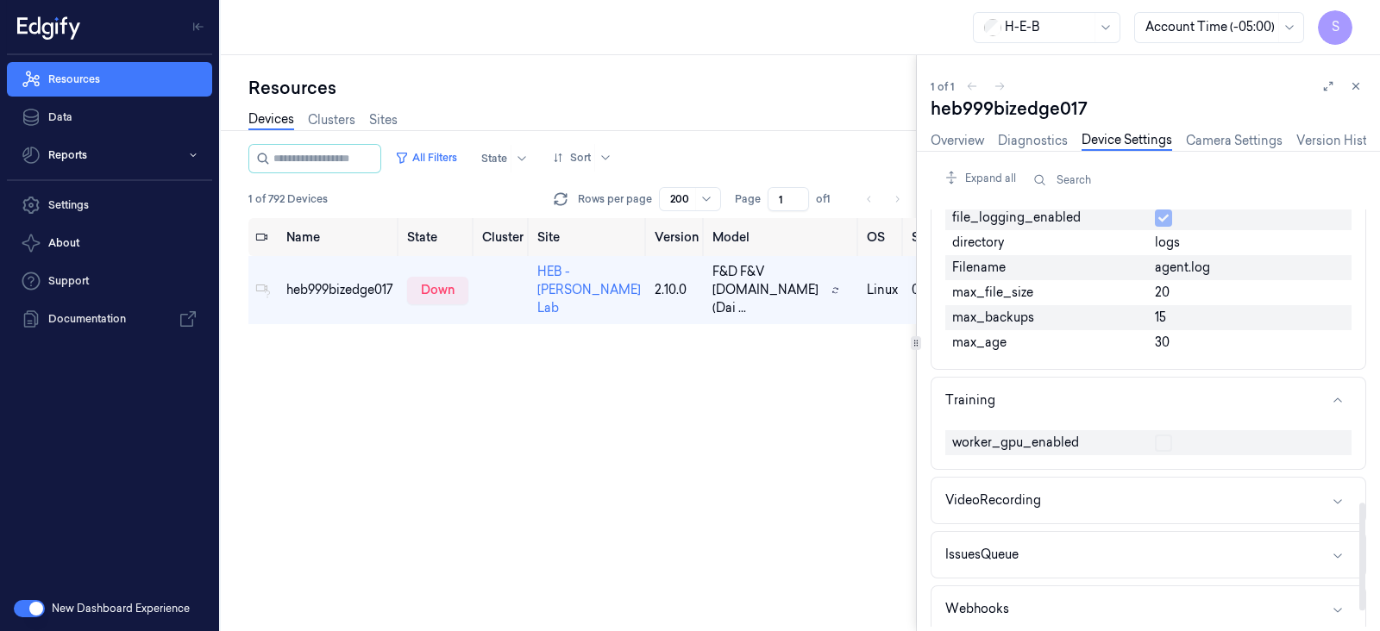
scroll to position [1184, 0]
click at [1338, 394] on icon "button" at bounding box center [1338, 399] width 14 height 14
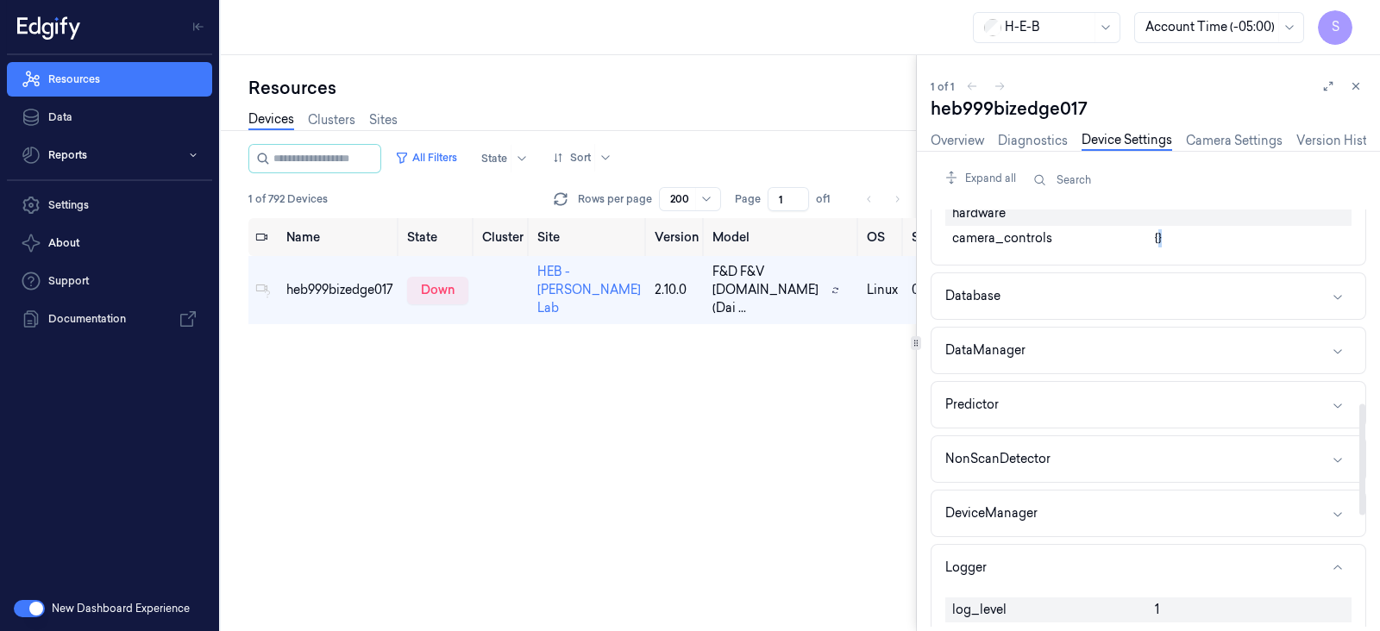
scroll to position [712, 0]
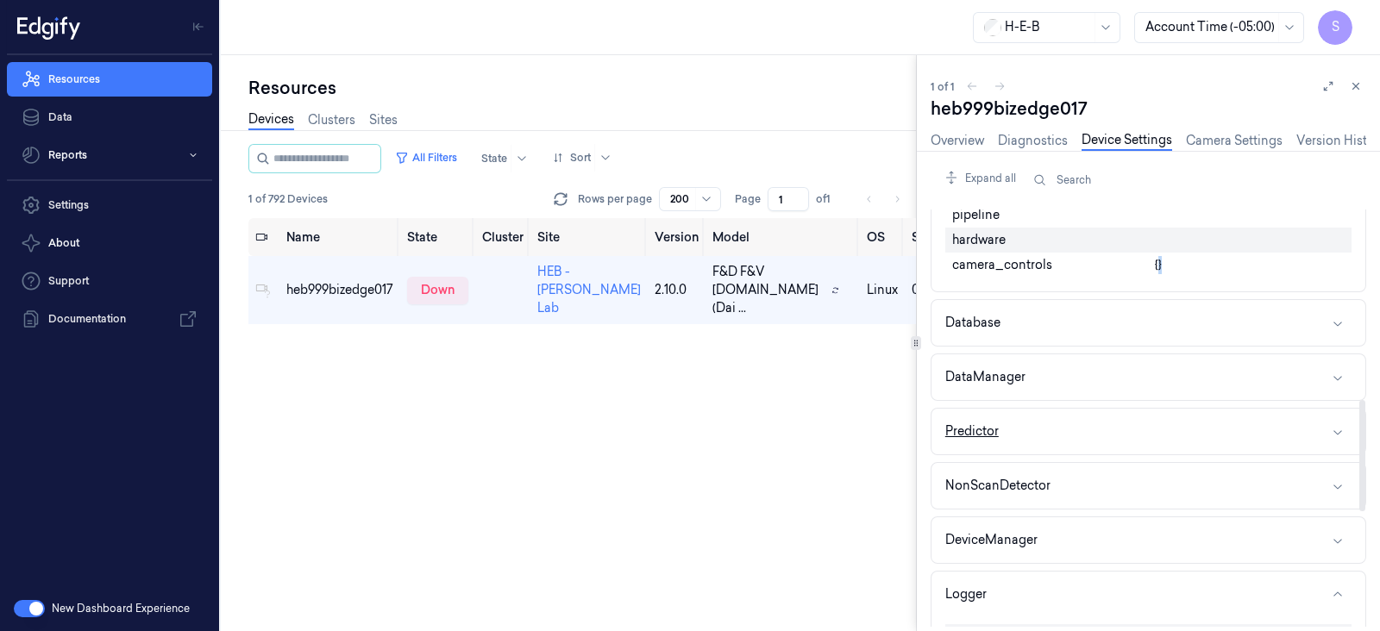
click at [1338, 426] on icon "button" at bounding box center [1338, 432] width 14 height 14
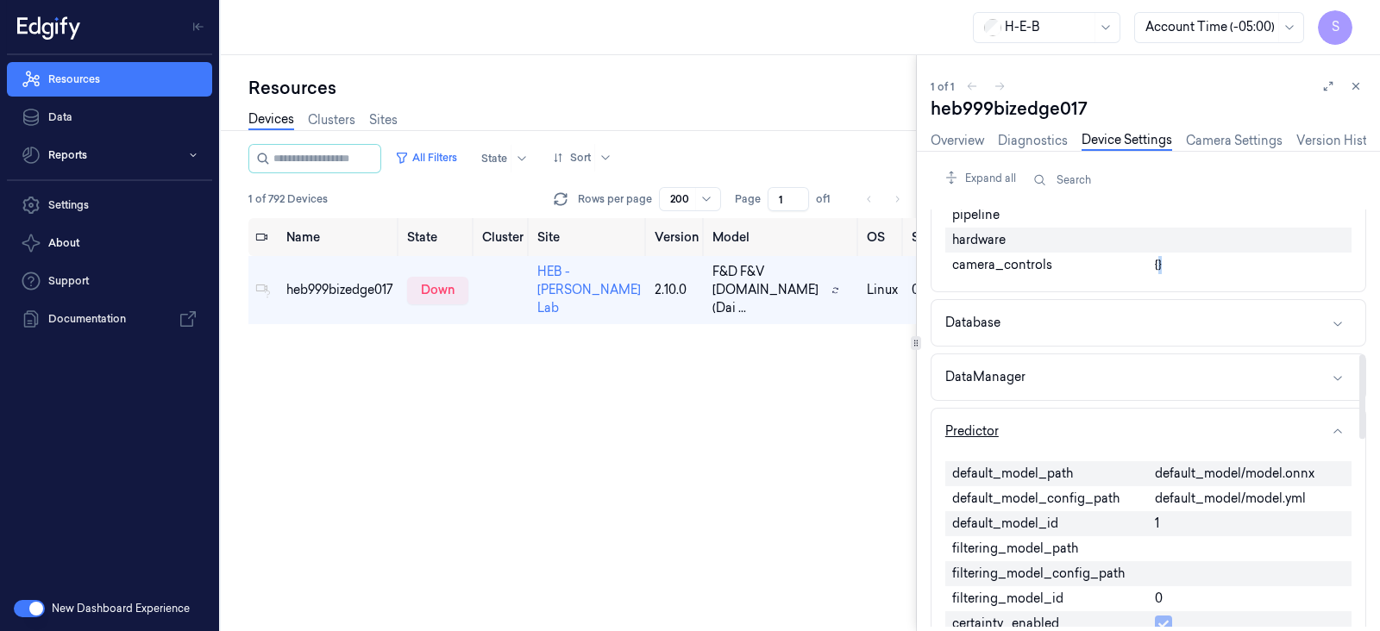
click at [1339, 425] on icon "button" at bounding box center [1338, 432] width 14 height 14
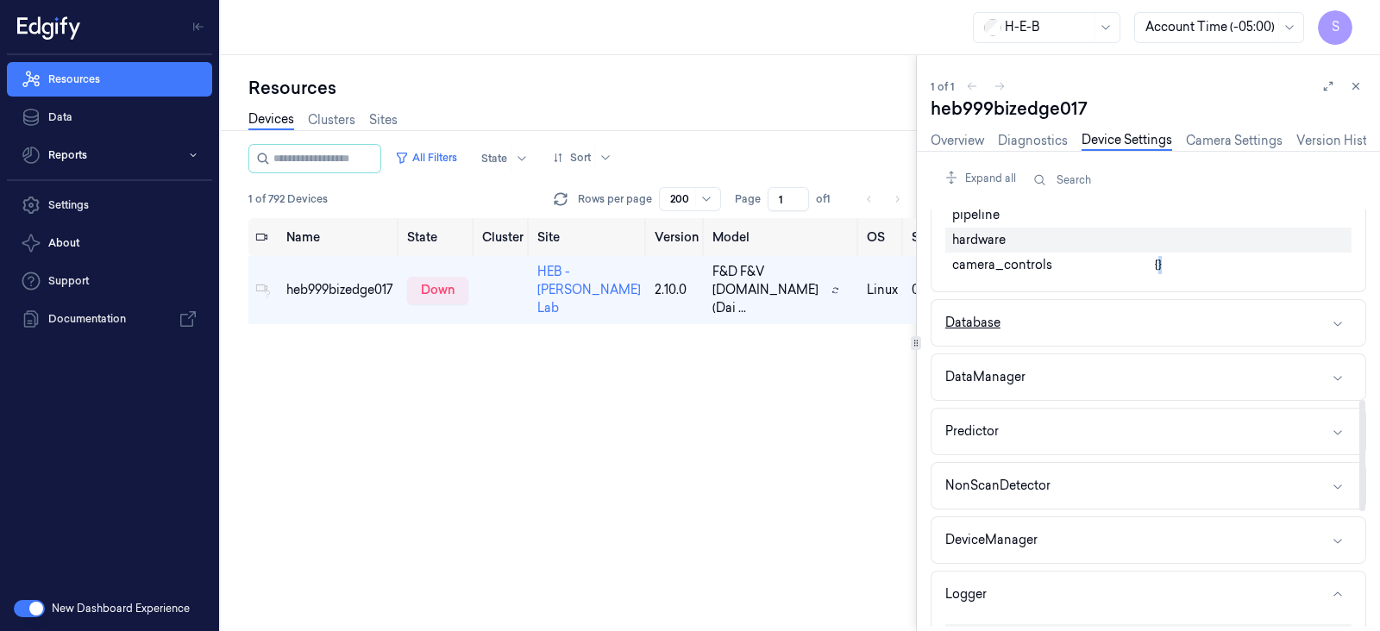
click at [1338, 321] on icon "button" at bounding box center [1338, 324] width 14 height 14
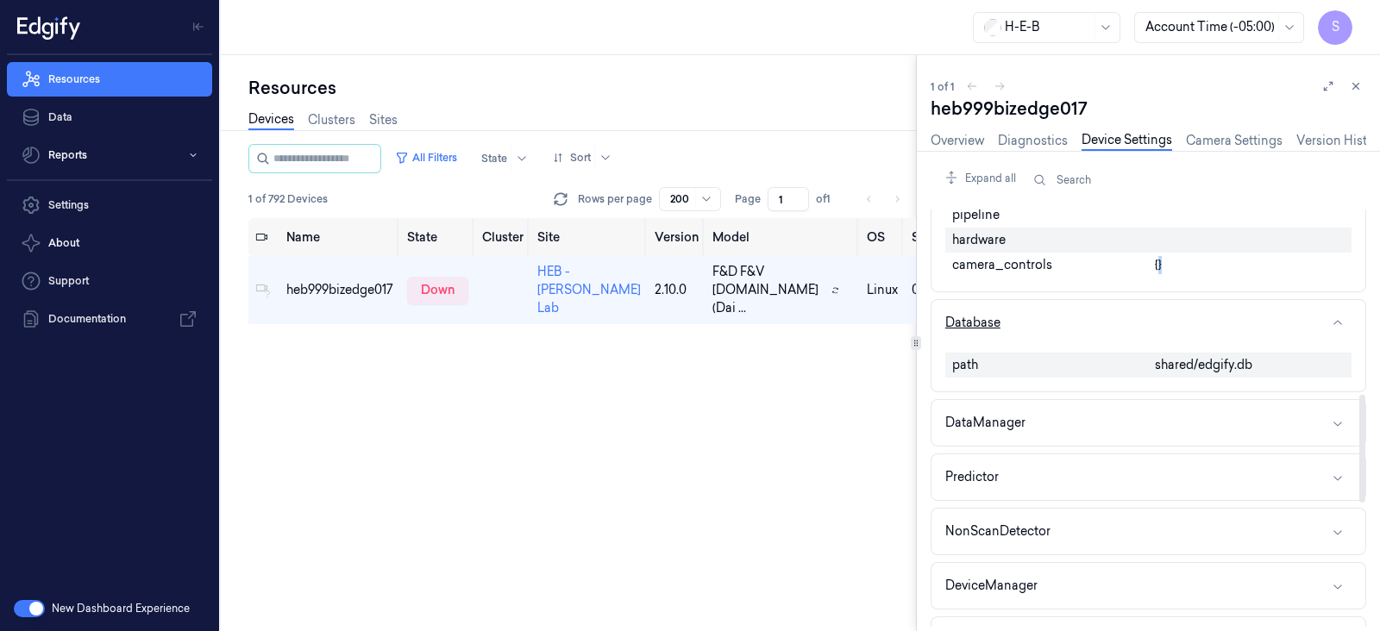
click at [1337, 320] on icon "button" at bounding box center [1338, 322] width 9 height 4
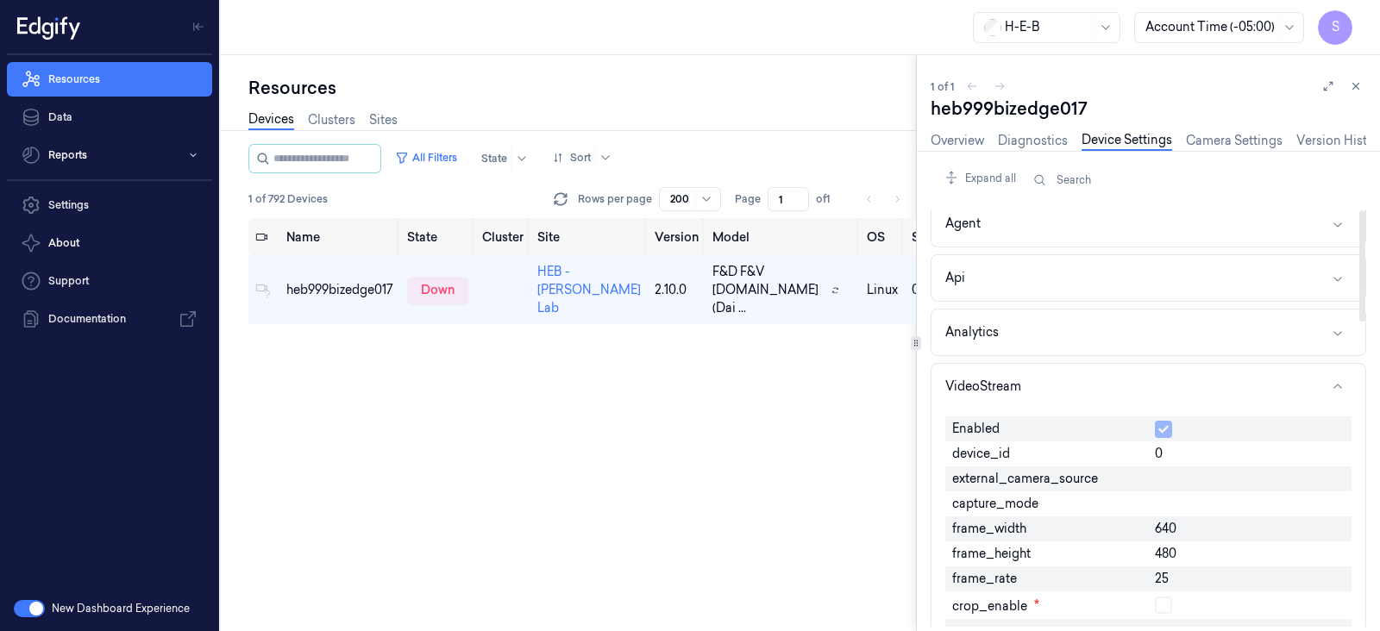
scroll to position [0, 0]
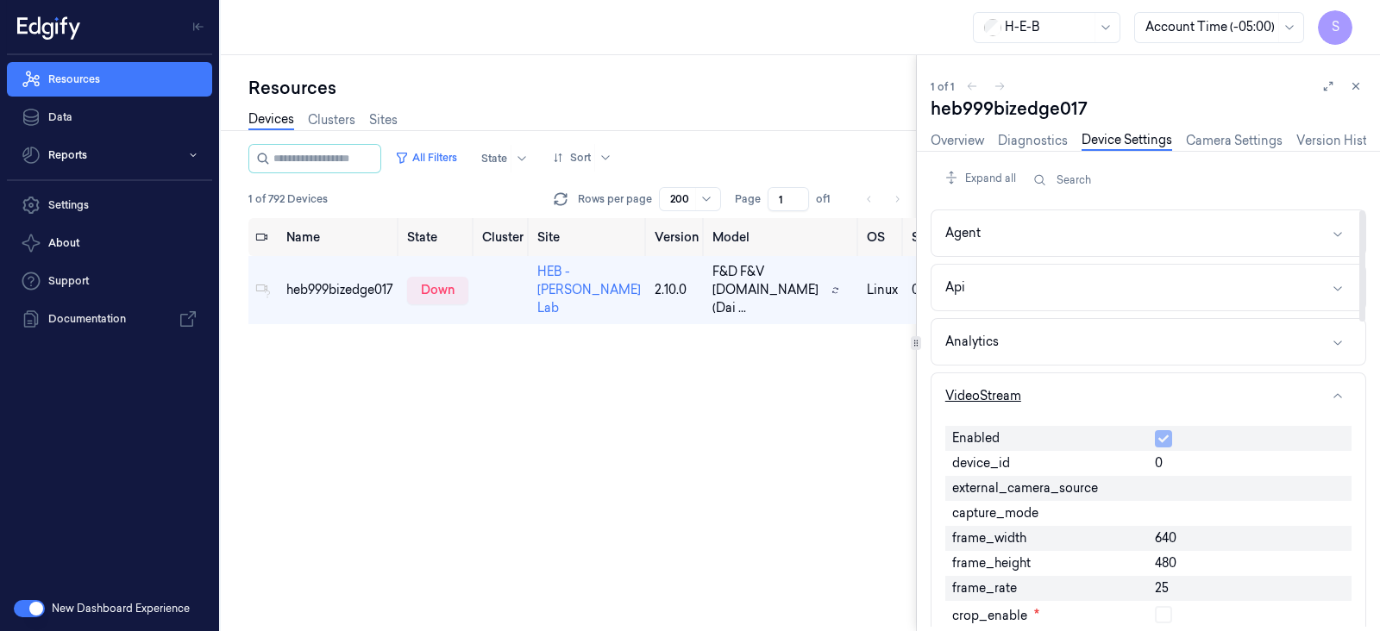
click at [1341, 386] on button "VideoStream" at bounding box center [1149, 397] width 434 height 46
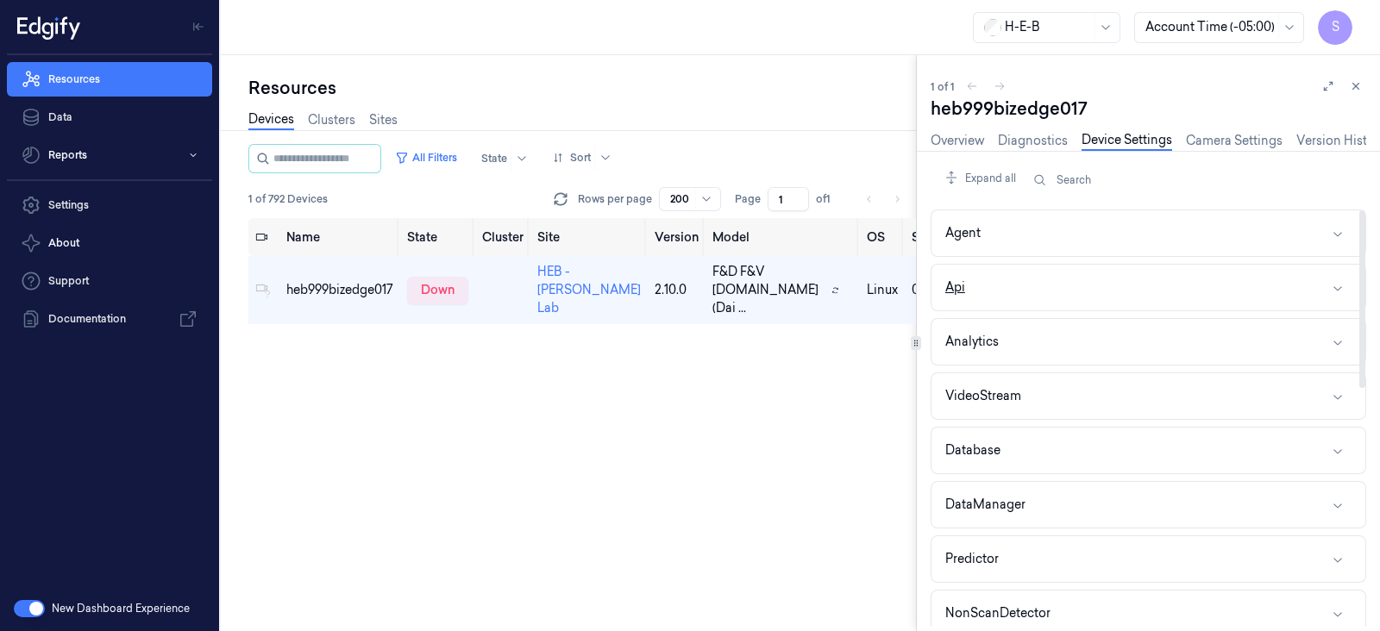
click at [1337, 286] on icon "button" at bounding box center [1338, 288] width 14 height 14
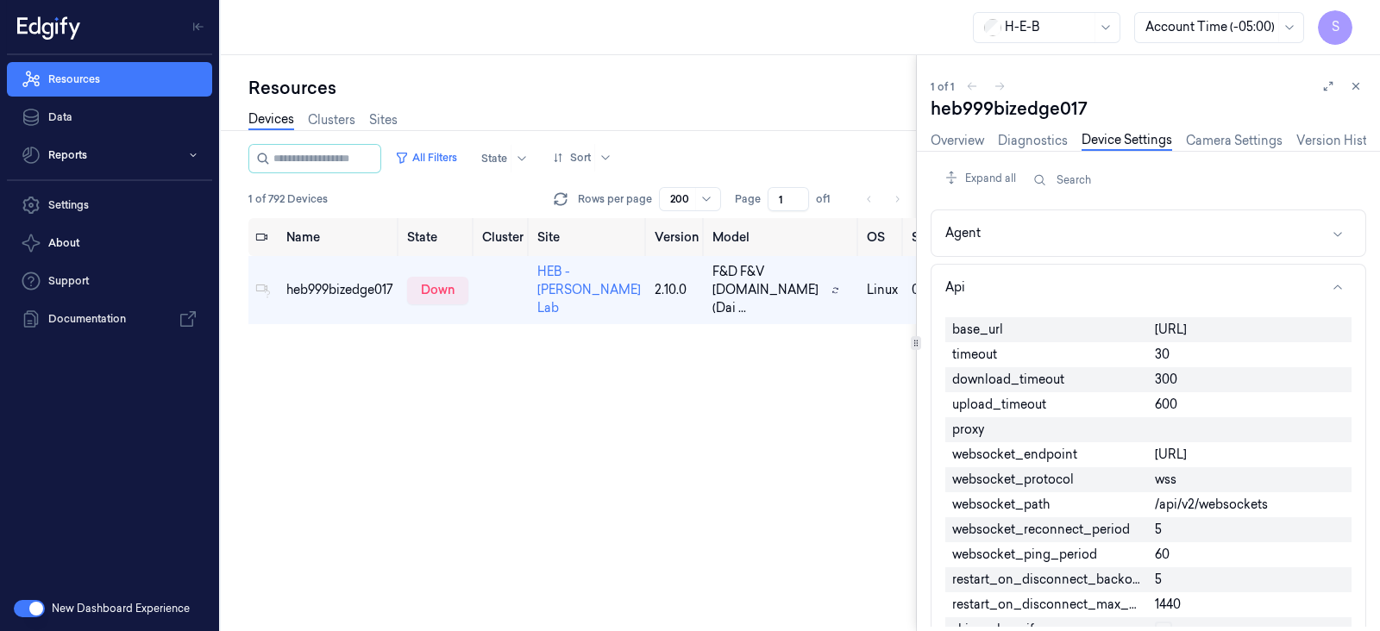
drag, startPoint x: 1156, startPoint y: 328, endPoint x: 1379, endPoint y: 330, distance: 223.4
click at [1379, 330] on div "Expand all Search Agent Api base_url [URL] timeout 30 download_timeout 300 uplo…" at bounding box center [1155, 391] width 449 height 481
click at [1187, 335] on span "[URL]" at bounding box center [1171, 330] width 32 height 18
click at [1333, 85] on icon at bounding box center [1328, 86] width 9 height 9
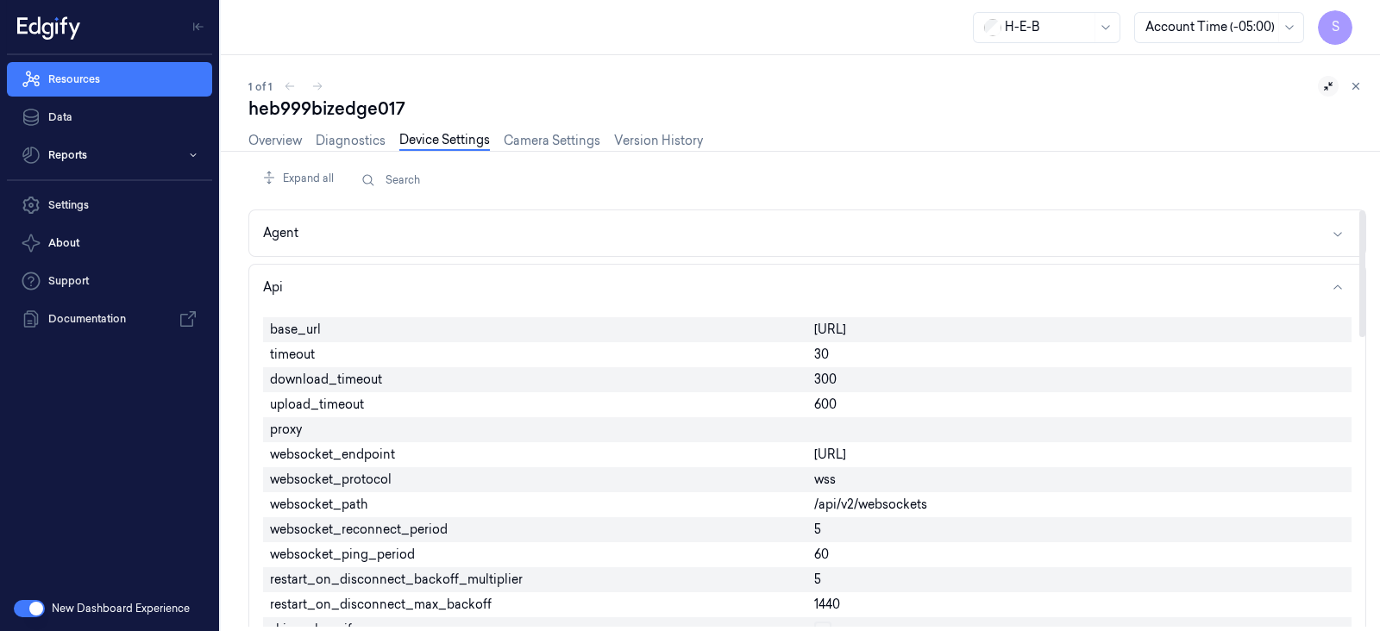
drag, startPoint x: 1128, startPoint y: 334, endPoint x: 811, endPoint y: 324, distance: 317.6
click at [811, 324] on div "[URL]" at bounding box center [1079, 329] width 544 height 25
click at [284, 84] on div "1 of 1" at bounding box center [807, 86] width 1118 height 21
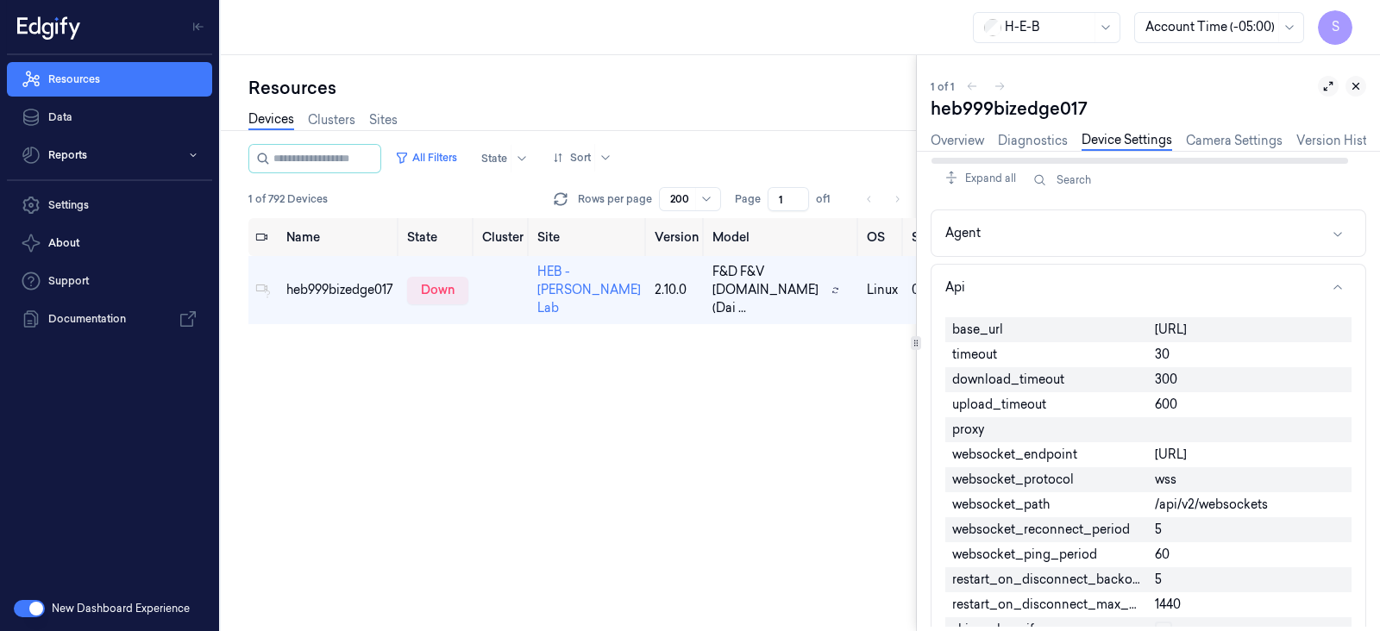
click at [1359, 82] on icon at bounding box center [1356, 86] width 12 height 12
